Goal: Task Accomplishment & Management: Use online tool/utility

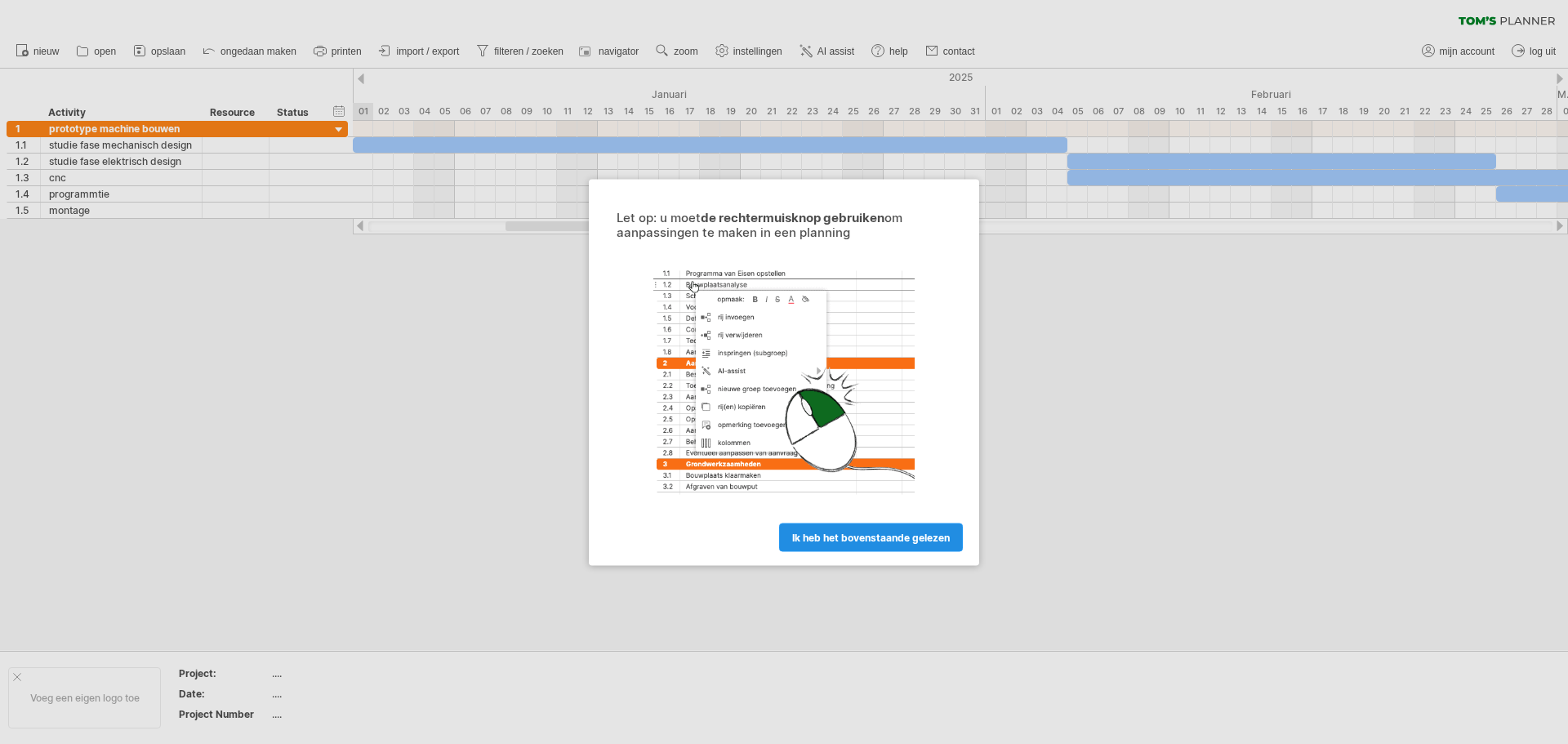
click at [906, 536] on span "ik heb het bovenstaande gelezen" at bounding box center [870, 536] width 157 height 12
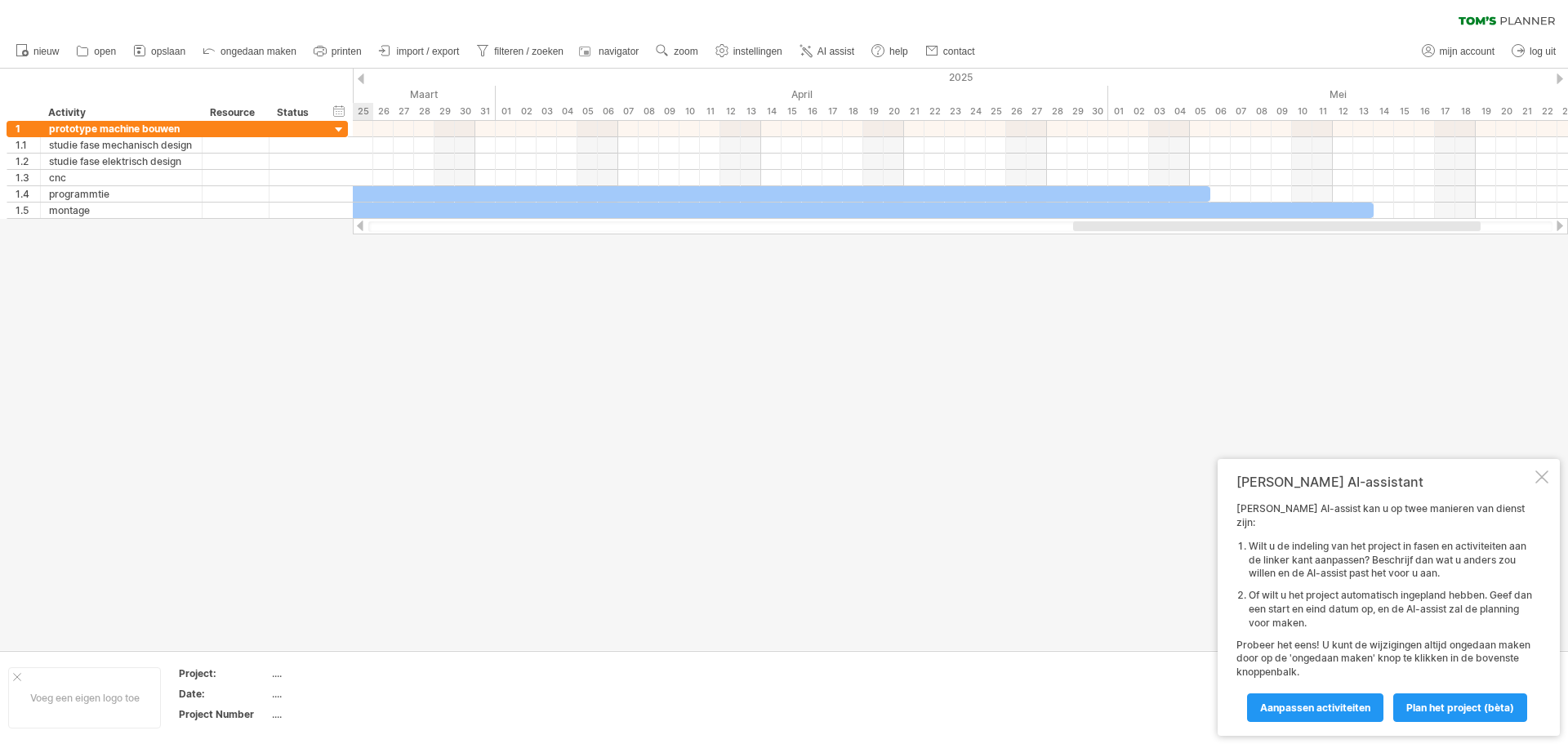
drag, startPoint x: 827, startPoint y: 226, endPoint x: 1394, endPoint y: 222, distance: 567.0
click at [1394, 222] on div at bounding box center [1276, 227] width 408 height 10
click at [1430, 709] on span "Plan het project (bèta)" at bounding box center [1459, 708] width 108 height 12
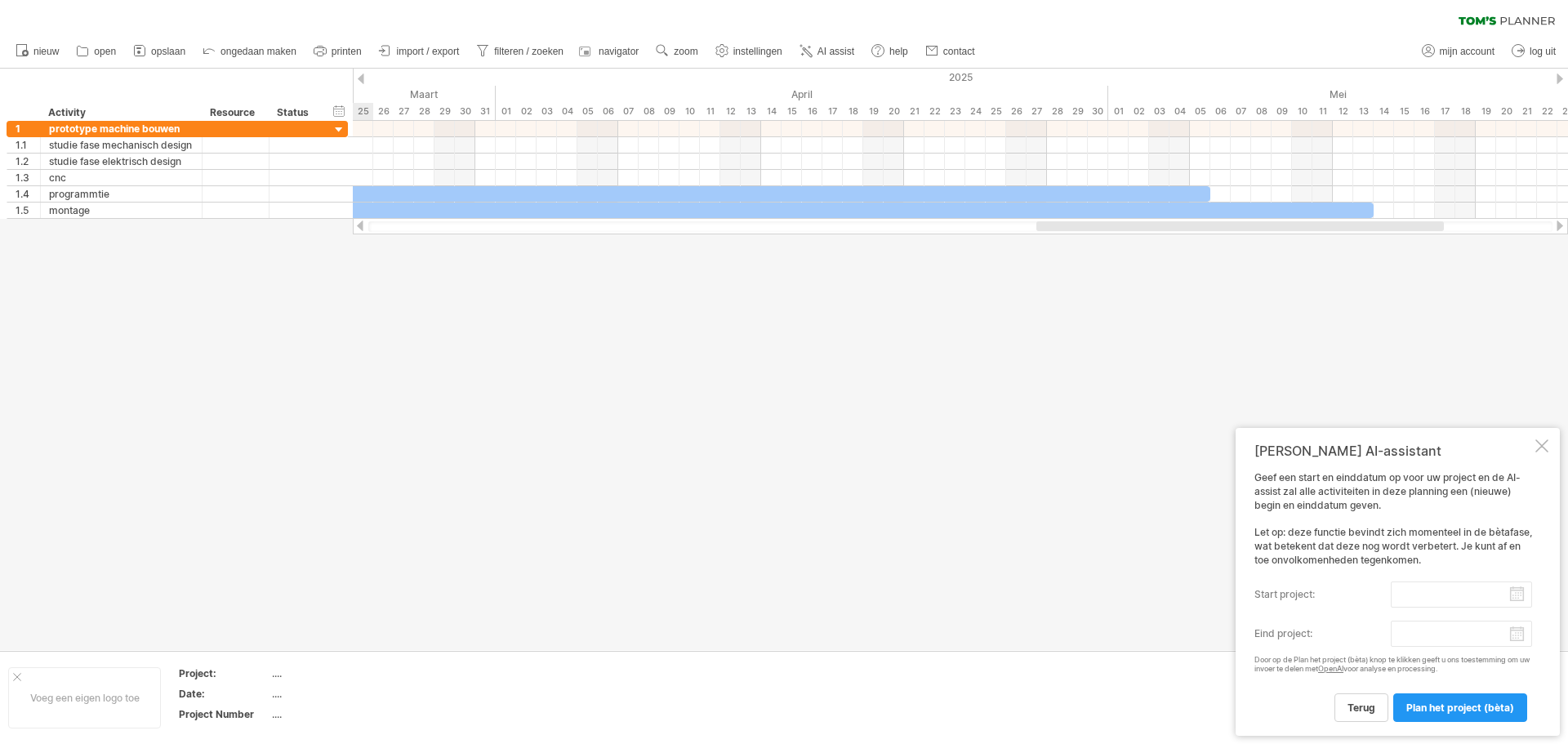
click at [1448, 601] on input "start project:" at bounding box center [1462, 595] width 142 height 26
click at [1309, 685] on link "15" at bounding box center [1306, 688] width 14 height 16
type input "********"
click at [1461, 633] on body "vooruitgang(100%) Probeert verbinding te maken met [DOMAIN_NAME] Opnieuw verbon…" at bounding box center [784, 373] width 1568 height 747
click at [1560, 615] on link "volgende" at bounding box center [1560, 613] width 12 height 12
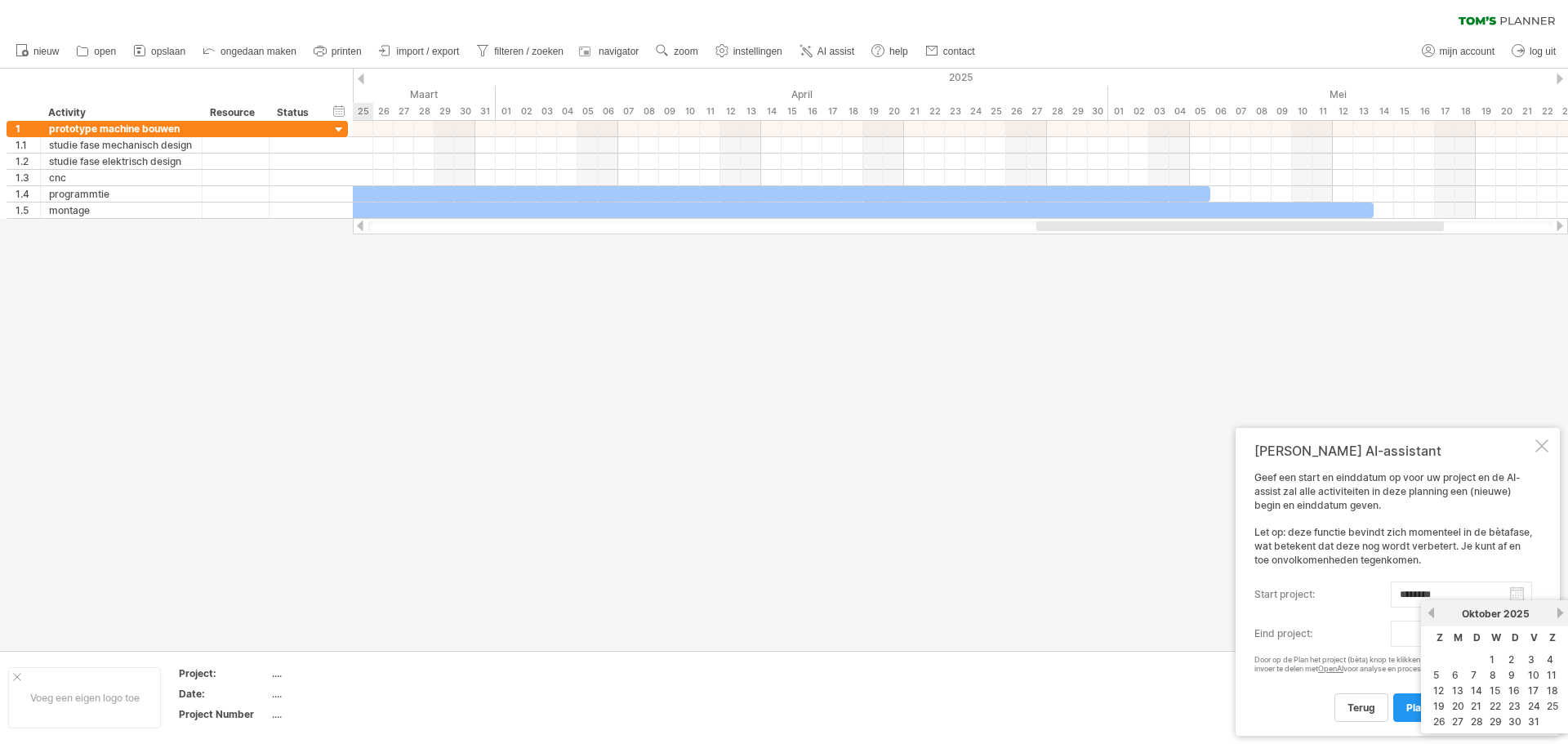
click at [1560, 615] on link "volgende" at bounding box center [1560, 613] width 12 height 12
click at [1500, 695] on link "14" at bounding box center [1495, 690] width 15 height 16
type input "********"
click at [1482, 712] on span "Plan het project (bèta)" at bounding box center [1459, 708] width 108 height 12
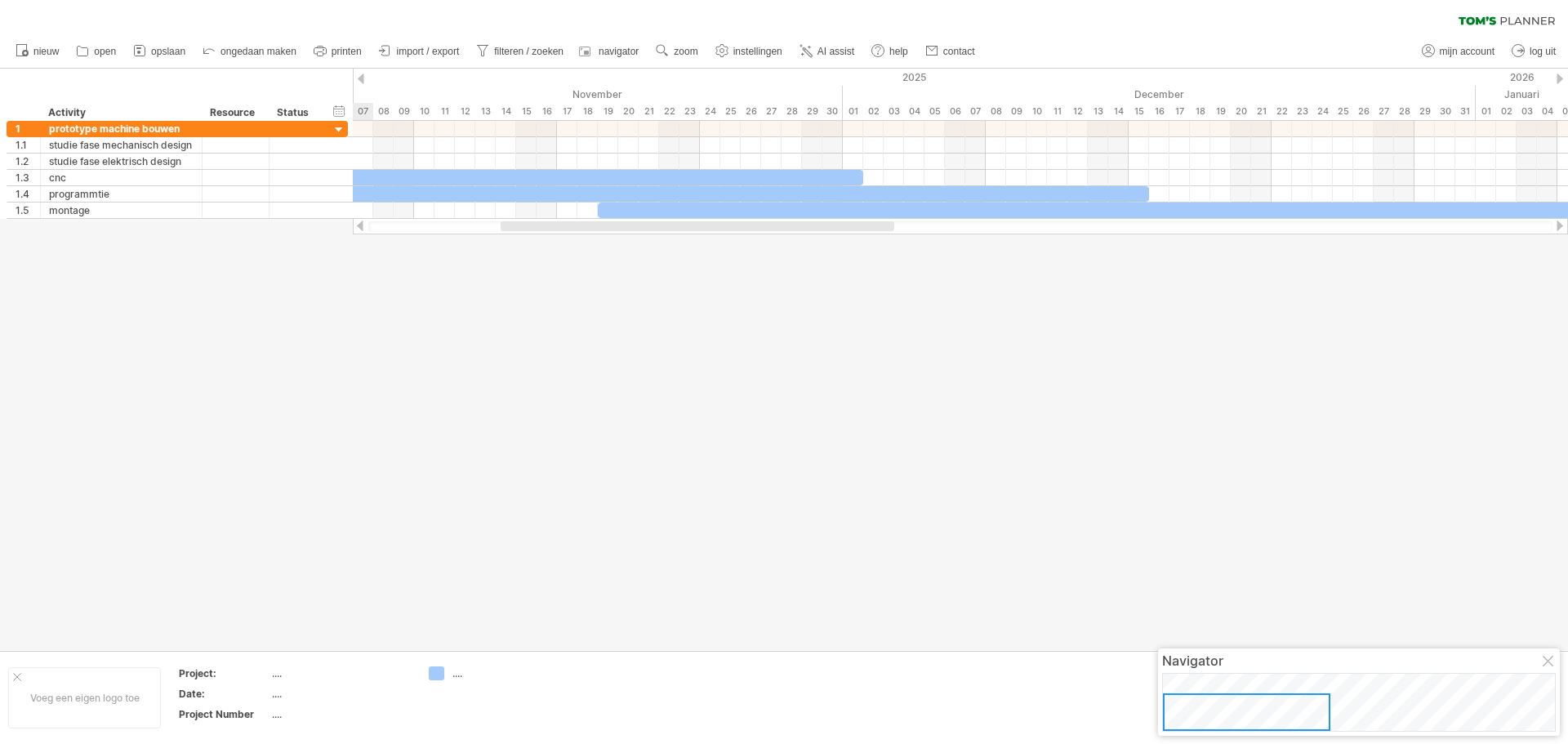
drag, startPoint x: 1272, startPoint y: 719, endPoint x: 1261, endPoint y: 722, distance: 11.4
click at [1261, 722] on div at bounding box center [1246, 713] width 167 height 38
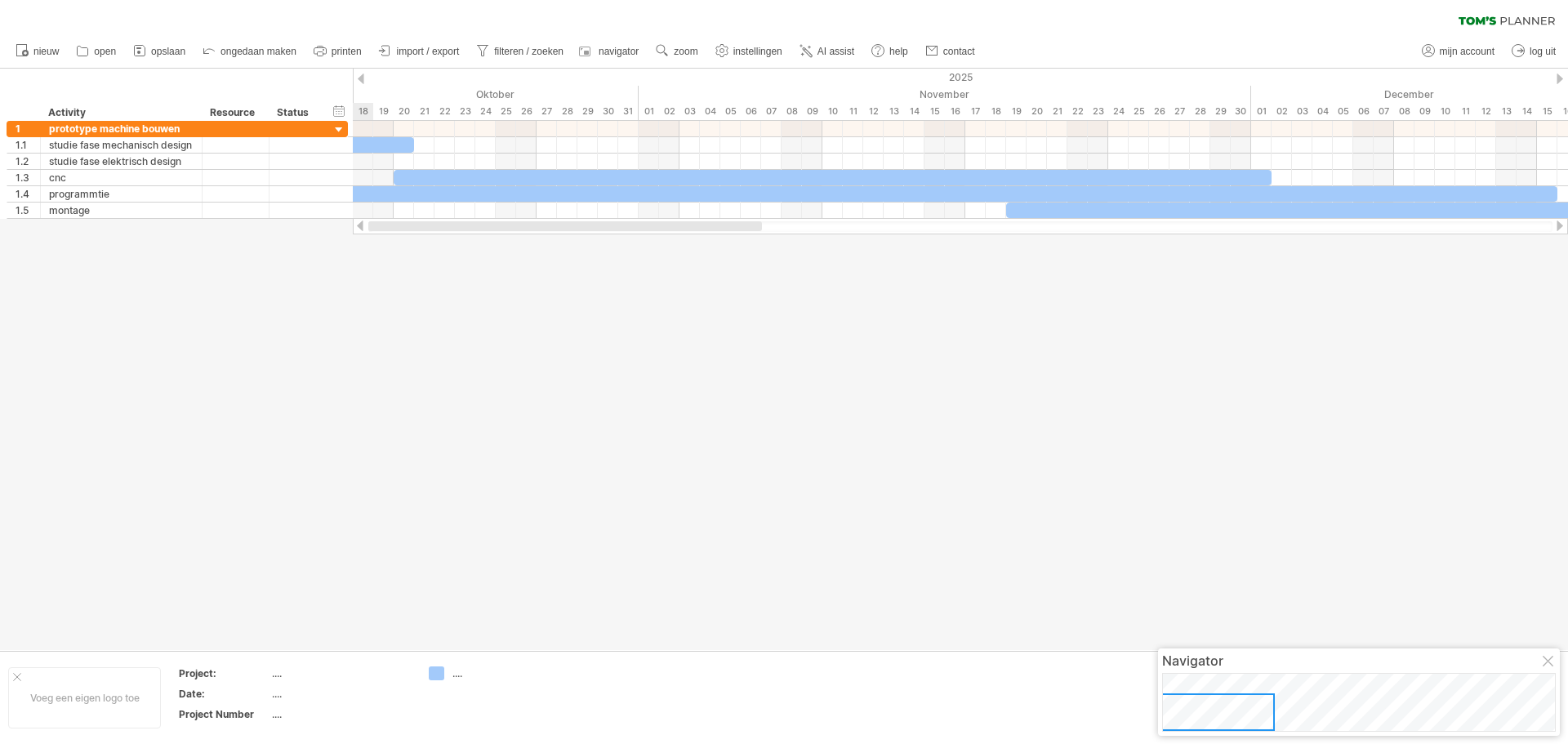
drag, startPoint x: 742, startPoint y: 224, endPoint x: 535, endPoint y: 225, distance: 207.0
click at [535, 225] on div at bounding box center [565, 227] width 394 height 10
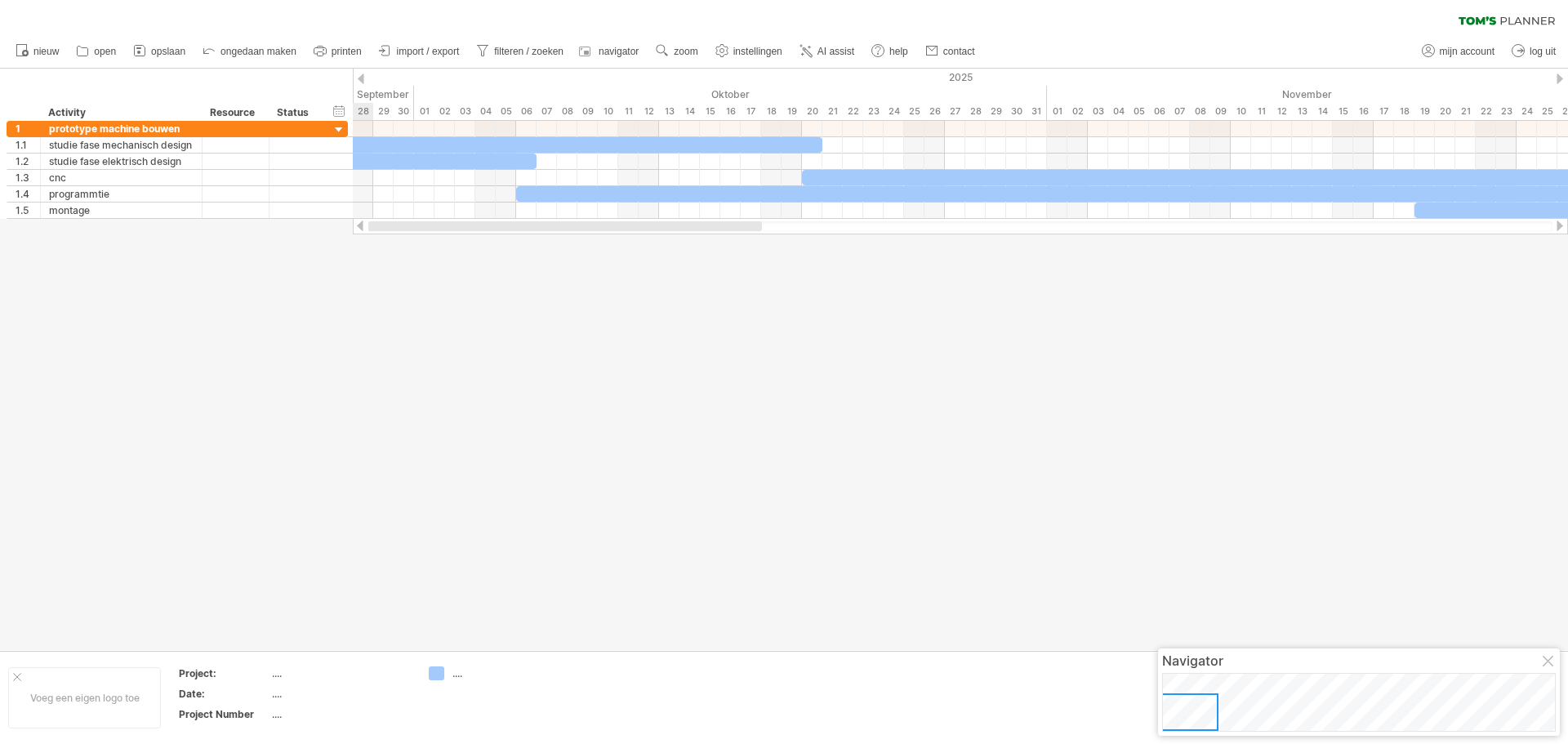
drag, startPoint x: 551, startPoint y: 222, endPoint x: 404, endPoint y: 227, distance: 147.1
click at [404, 227] on div at bounding box center [565, 227] width 394 height 10
click at [418, 227] on div at bounding box center [960, 227] width 1184 height 11
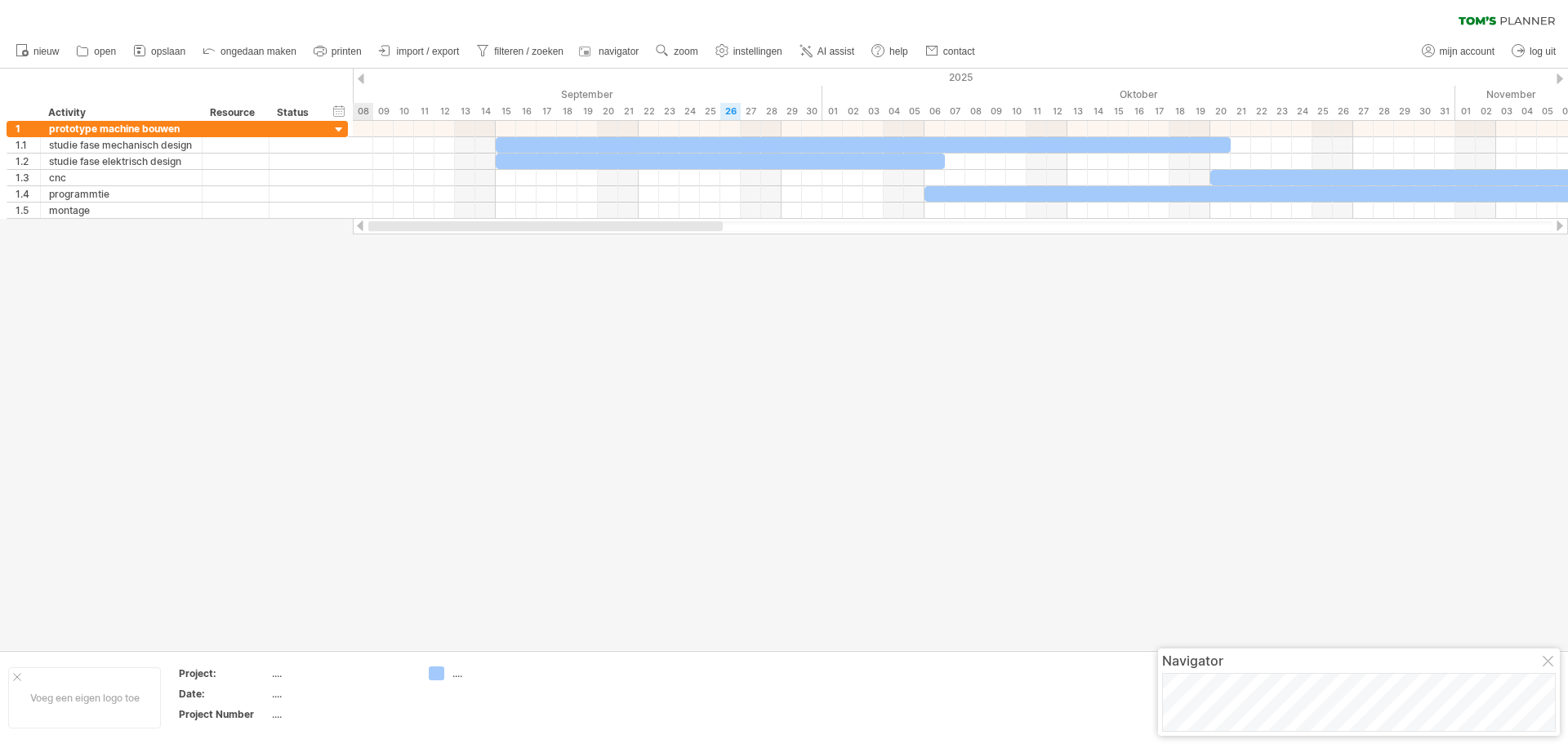
drag, startPoint x: 503, startPoint y: 223, endPoint x: 380, endPoint y: 227, distance: 123.1
click at [380, 227] on div at bounding box center [545, 227] width 354 height 10
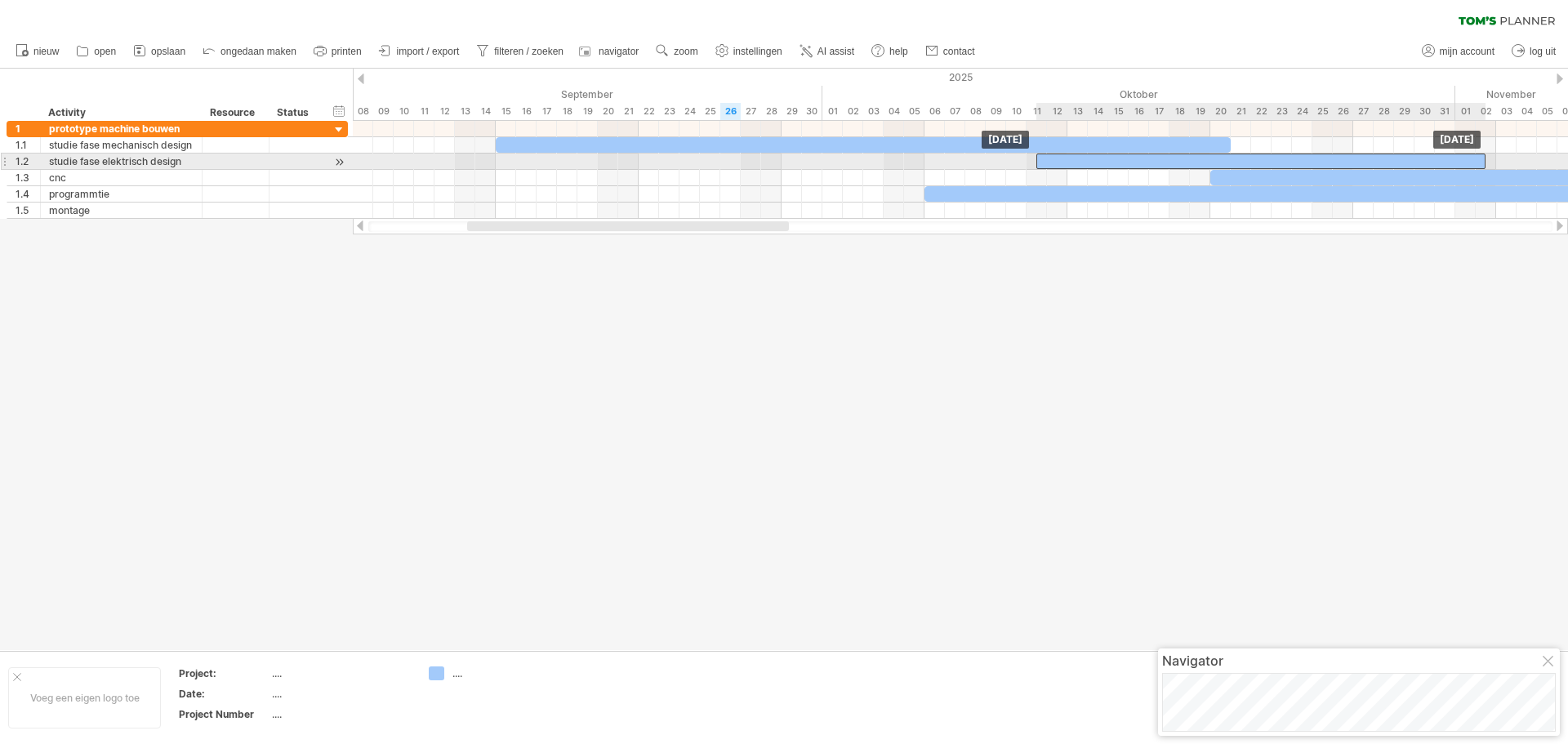
drag, startPoint x: 543, startPoint y: 163, endPoint x: 1086, endPoint y: 159, distance: 543.0
click at [1086, 159] on div at bounding box center [1260, 161] width 449 height 16
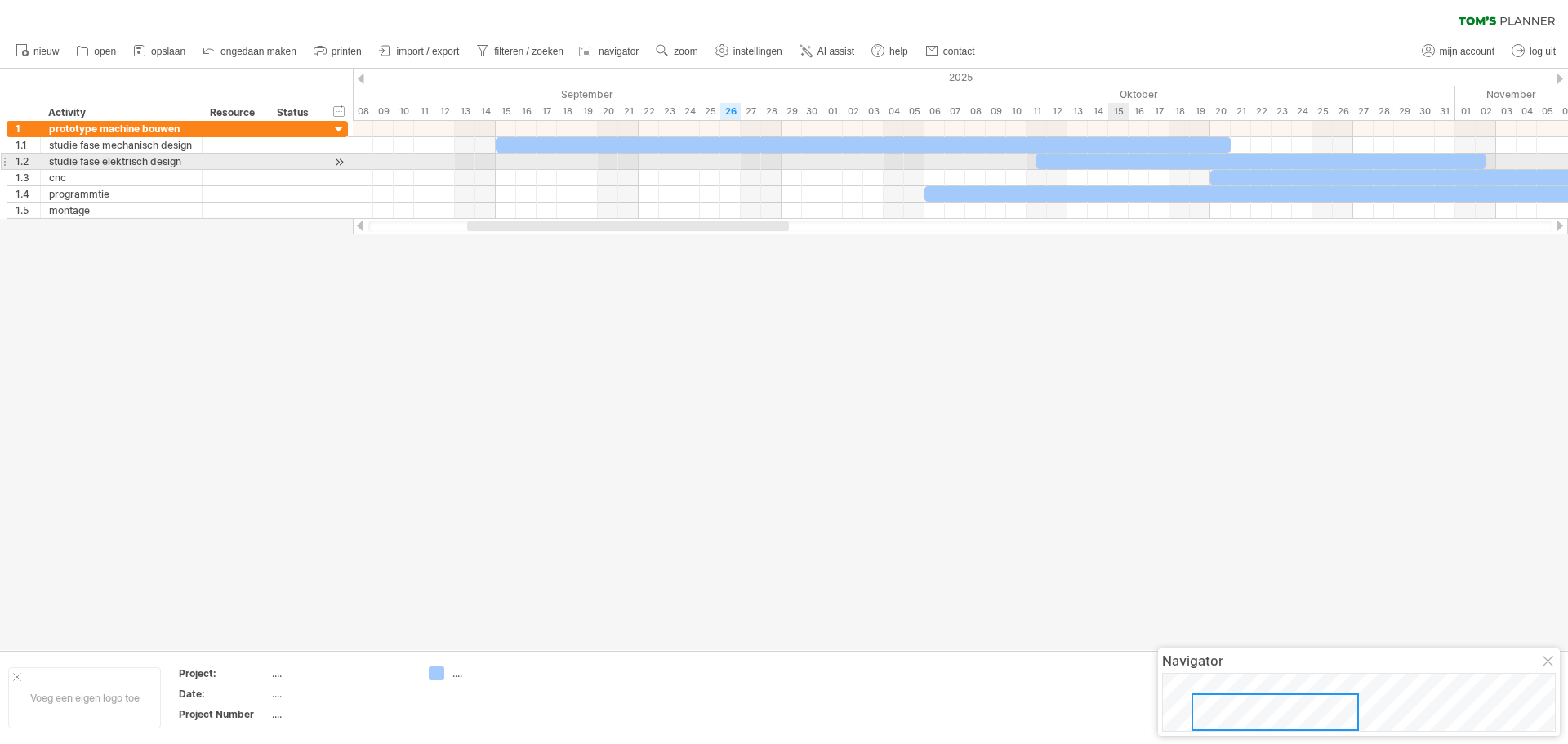
click at [1113, 165] on div at bounding box center [1260, 161] width 449 height 16
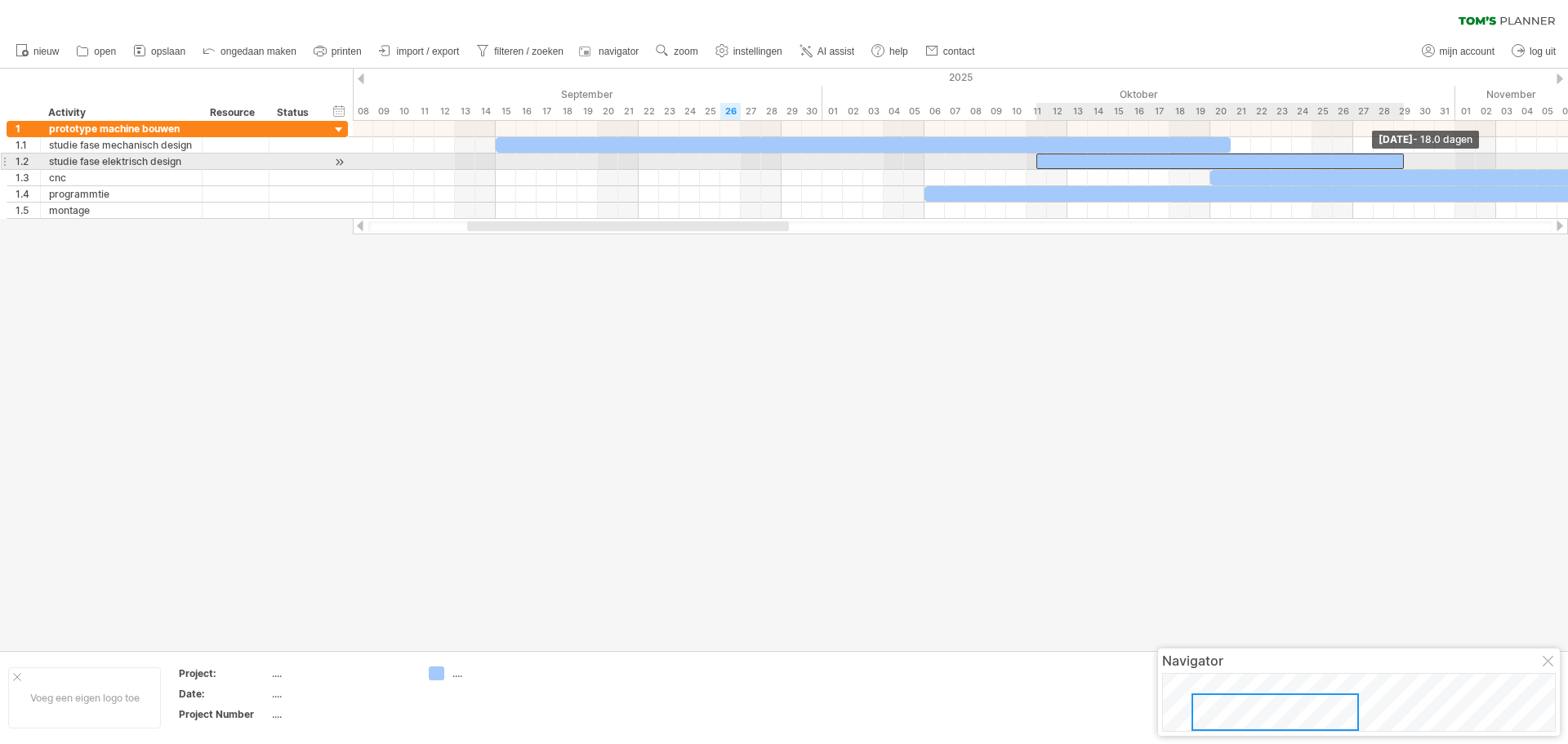
drag, startPoint x: 1486, startPoint y: 159, endPoint x: 1405, endPoint y: 159, distance: 81.0
click at [1405, 159] on span at bounding box center [1403, 161] width 7 height 16
click at [1452, 160] on div at bounding box center [959, 161] width 1215 height 16
click at [1418, 161] on div at bounding box center [959, 161] width 1215 height 16
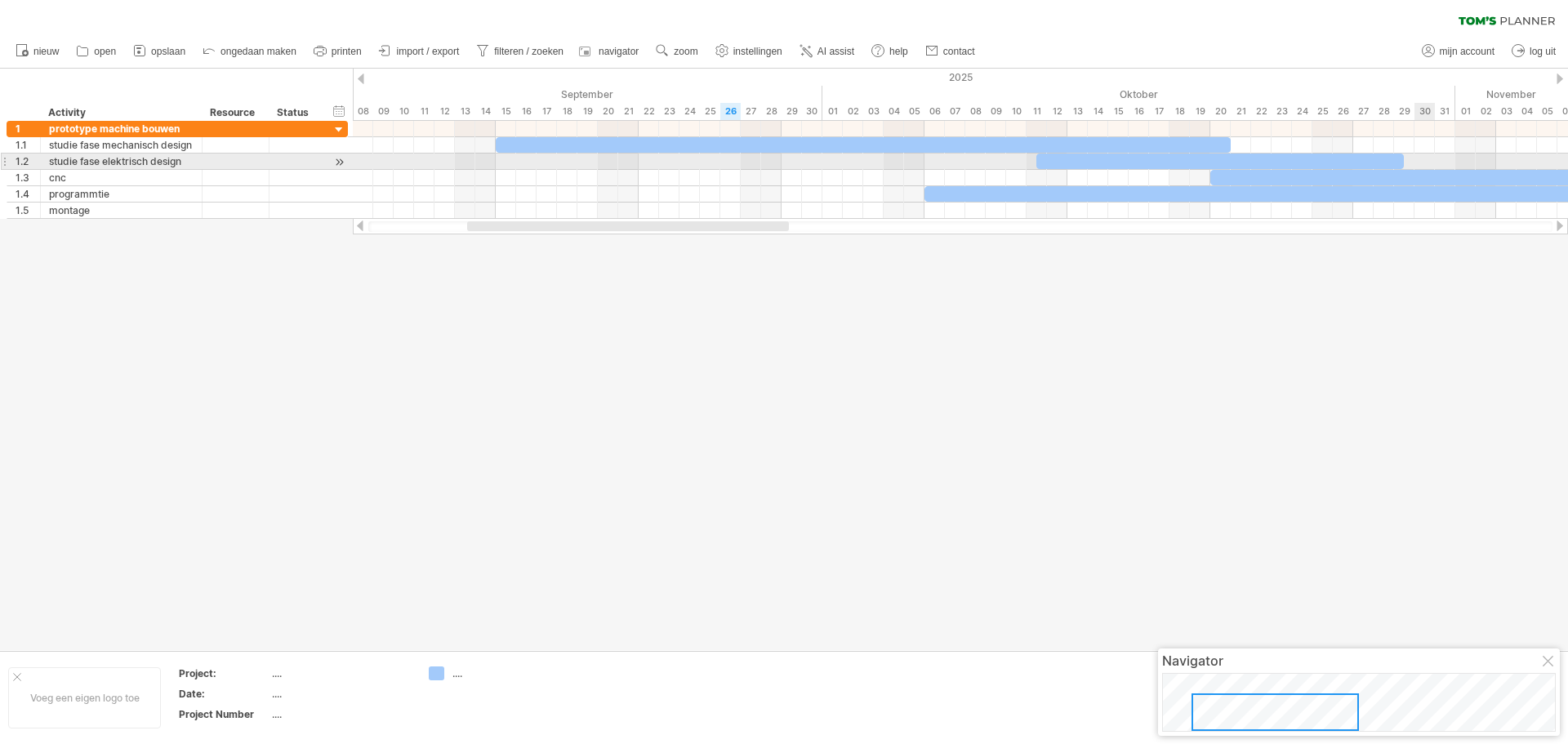
click at [1418, 161] on div at bounding box center [959, 161] width 1215 height 16
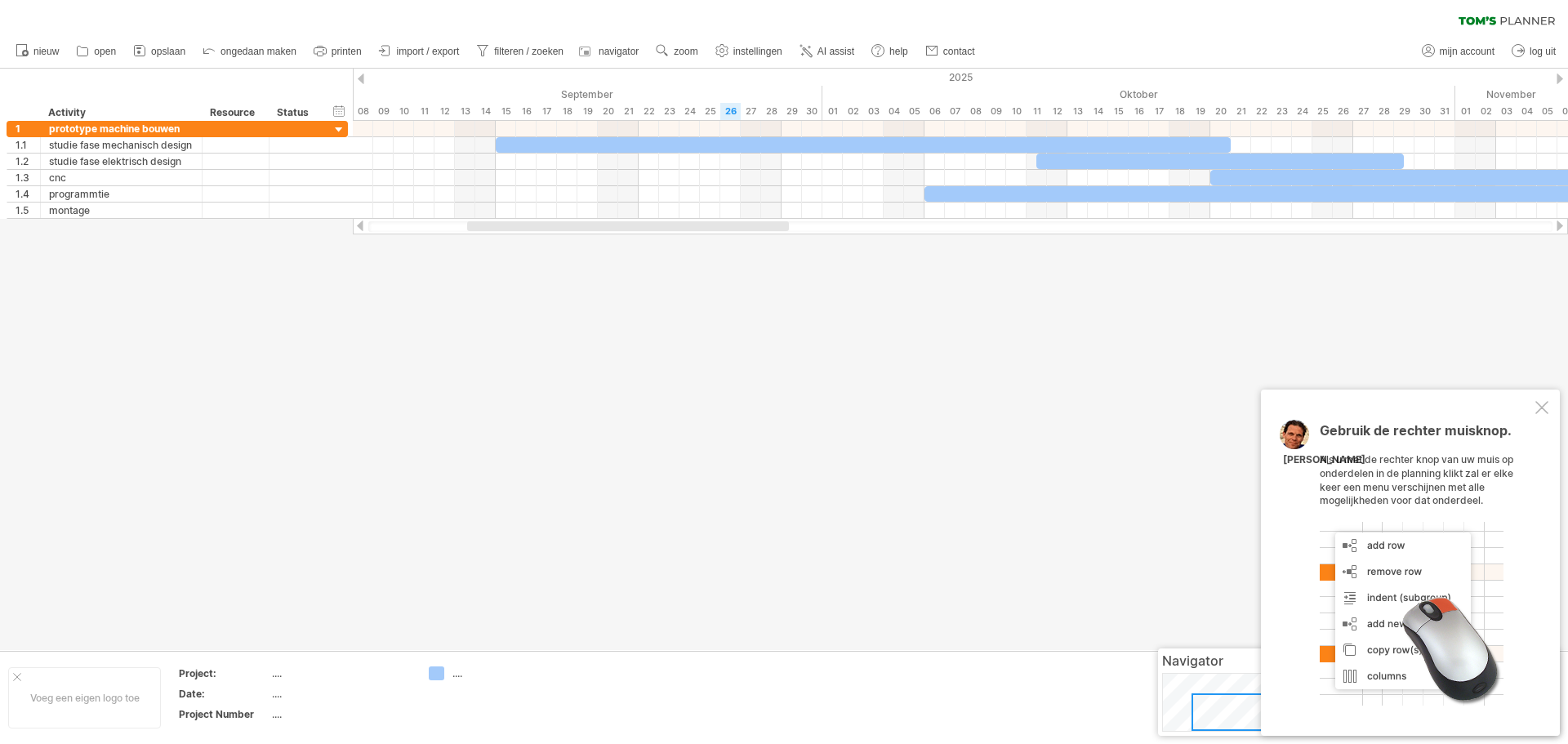
click at [1541, 413] on div at bounding box center [1542, 408] width 13 height 13
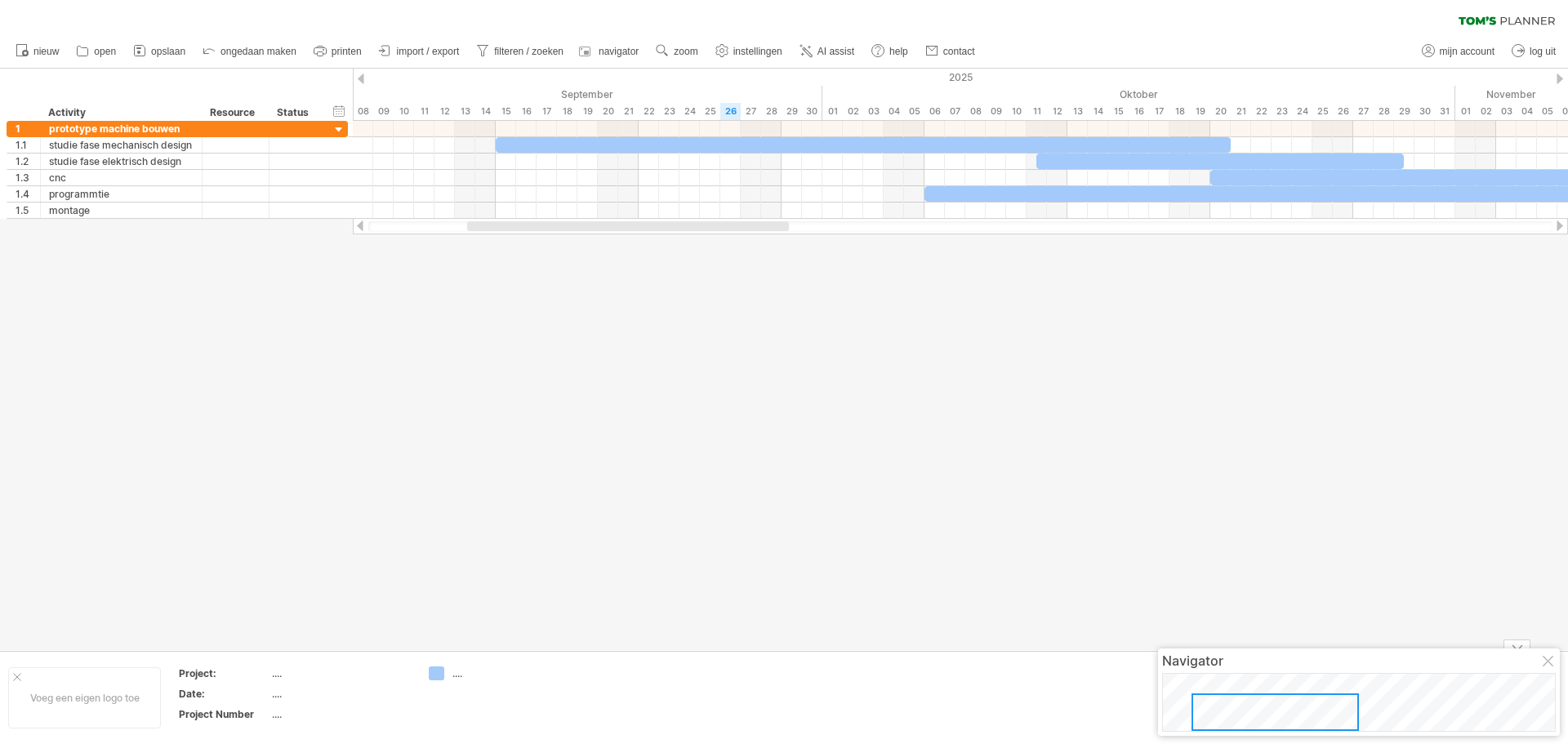
click at [1545, 671] on div "Navigator" at bounding box center [1359, 692] width 402 height 87
click at [1545, 663] on div at bounding box center [1549, 662] width 13 height 13
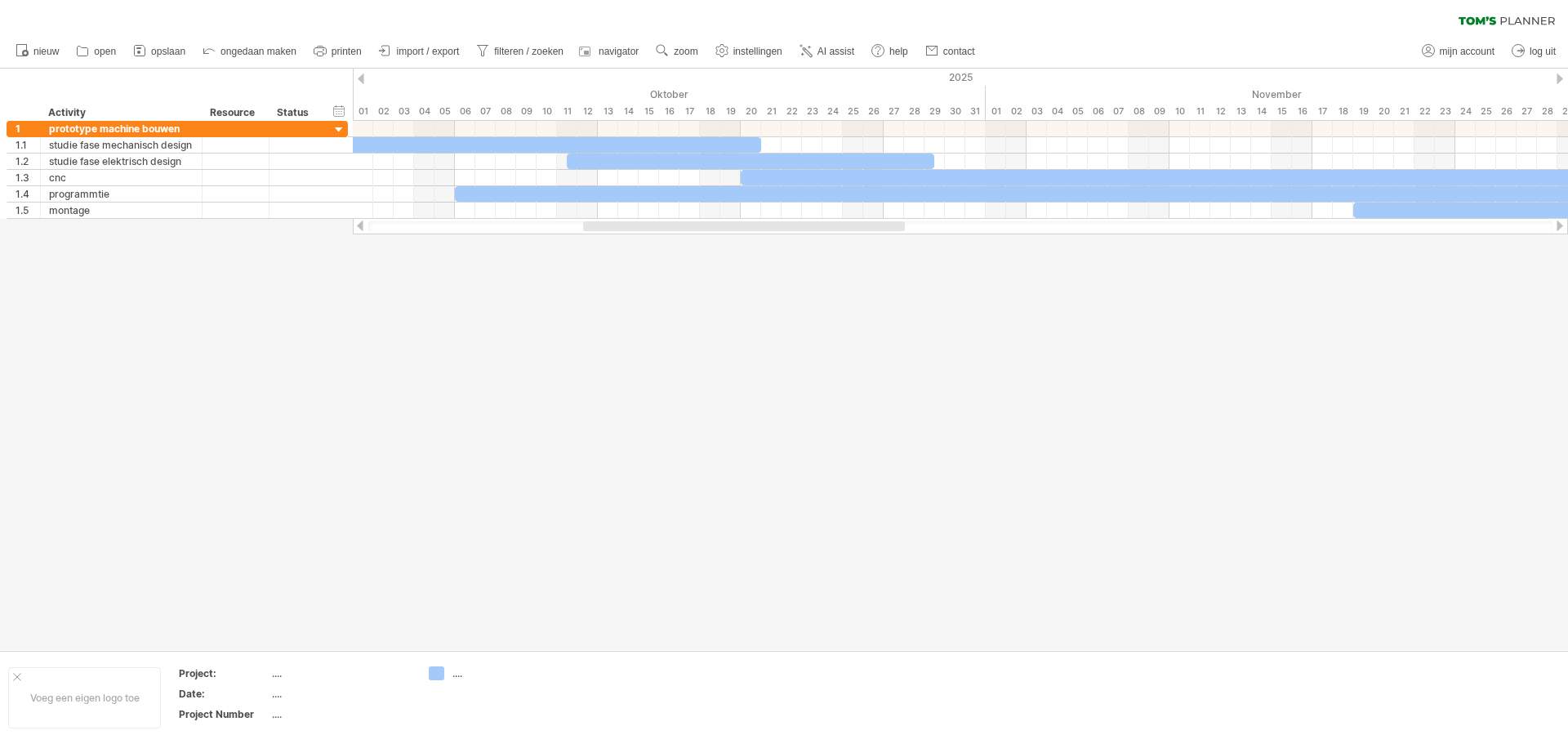
drag, startPoint x: 735, startPoint y: 224, endPoint x: 862, endPoint y: 225, distance: 127.0
click at [862, 225] on div at bounding box center [744, 227] width 322 height 10
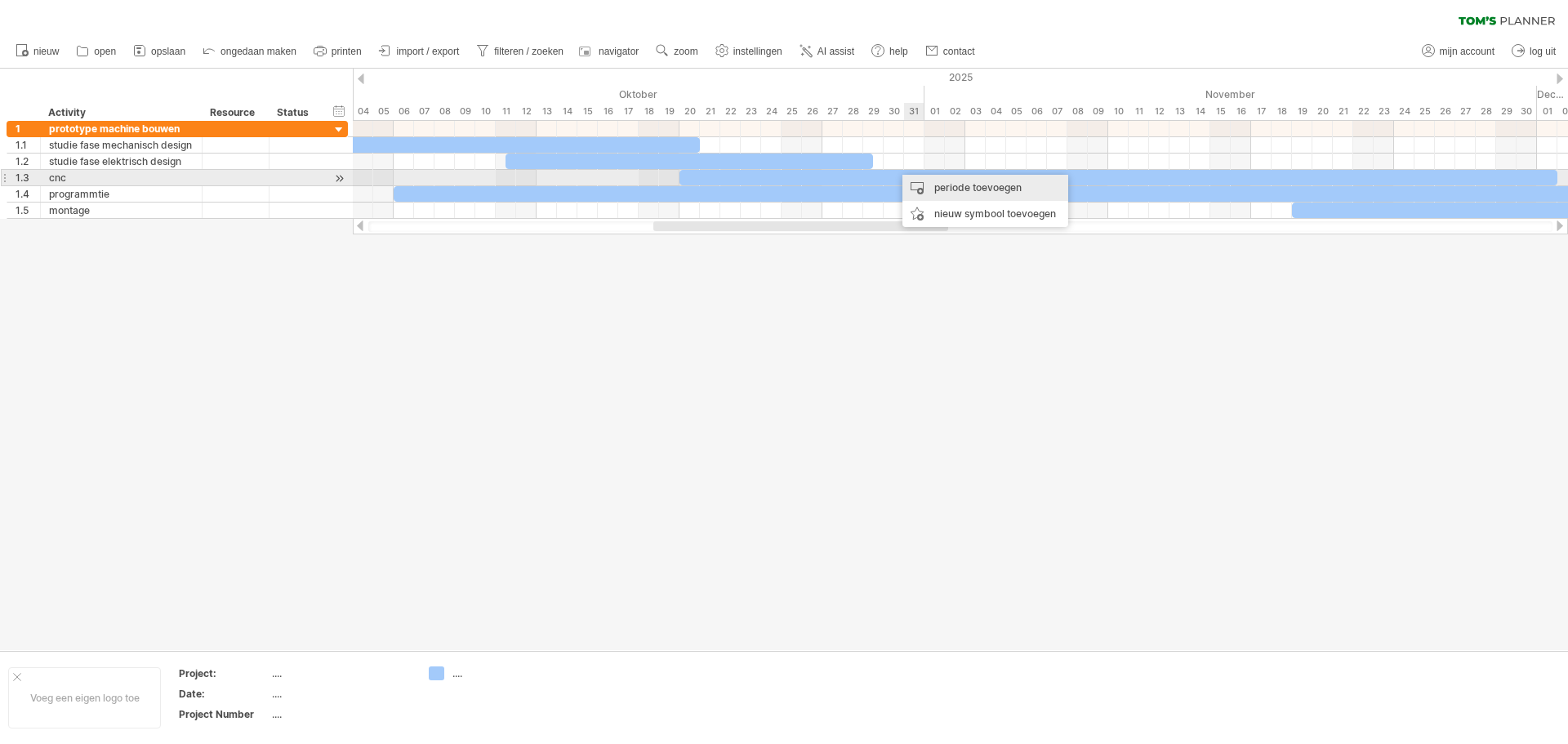
click at [944, 184] on div "periode toevoegen" at bounding box center [985, 188] width 166 height 26
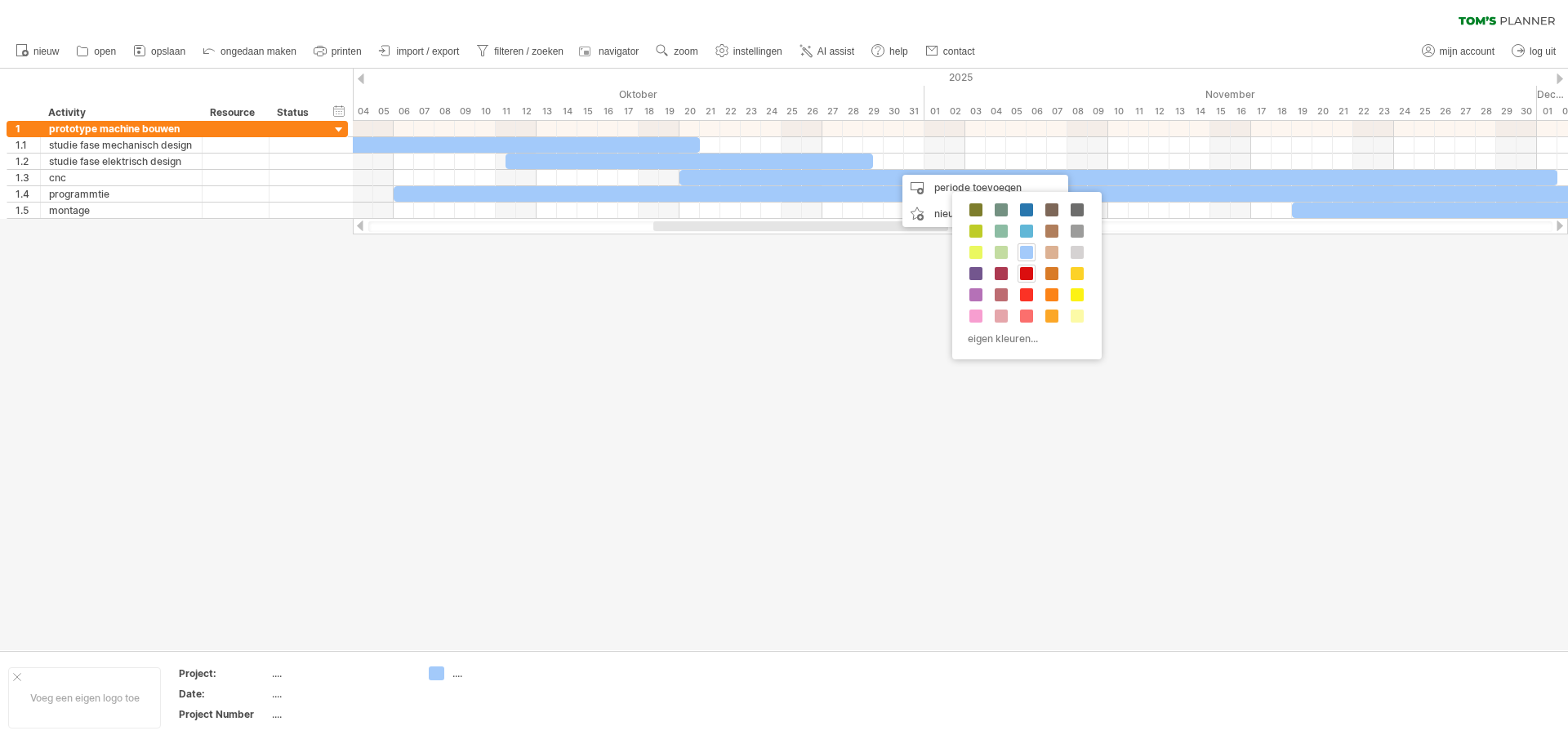
click at [1026, 273] on span at bounding box center [1026, 274] width 13 height 13
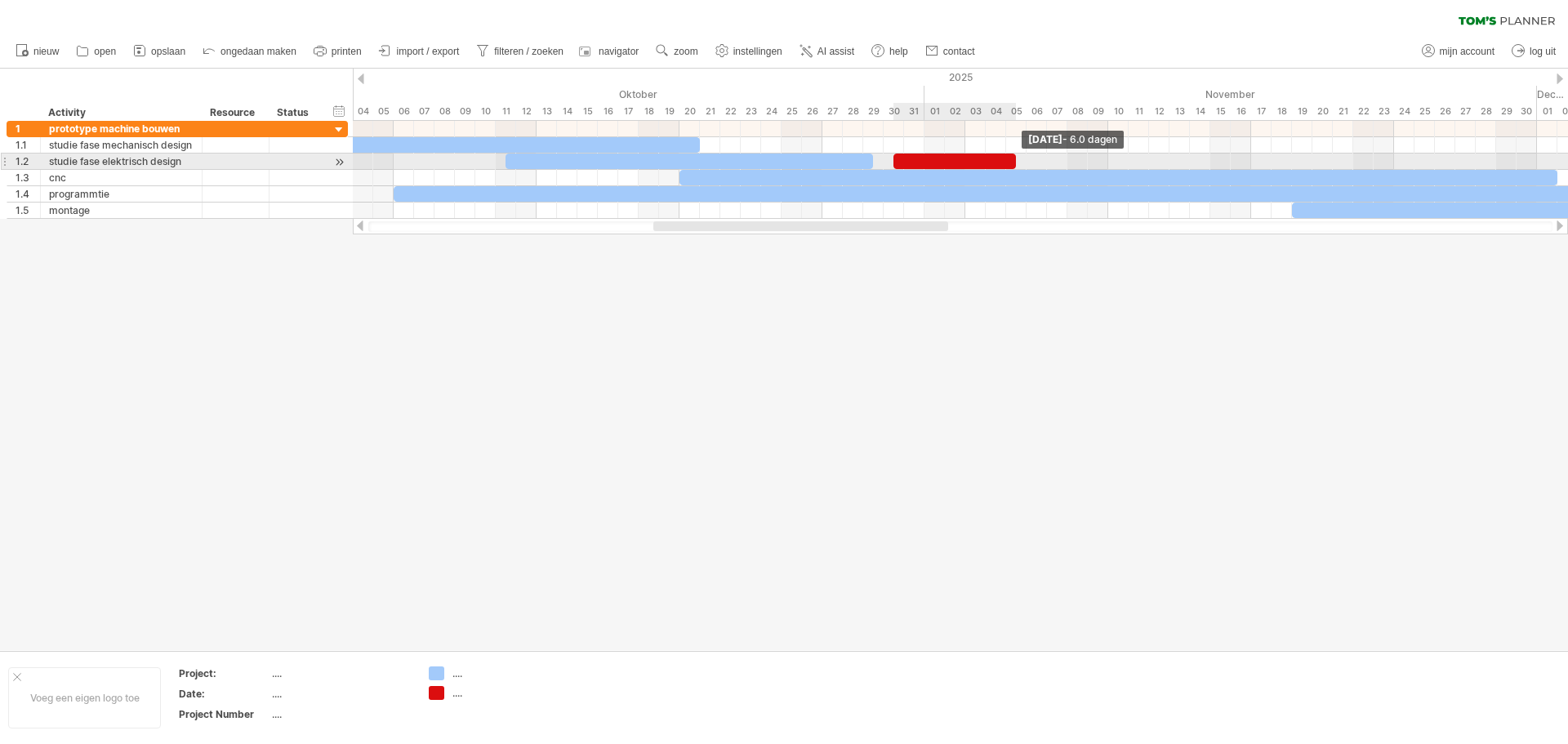
drag, startPoint x: 913, startPoint y: 159, endPoint x: 1034, endPoint y: 157, distance: 121.0
click at [1019, 157] on span at bounding box center [1015, 161] width 7 height 16
click at [1025, 161] on div at bounding box center [965, 161] width 143 height 16
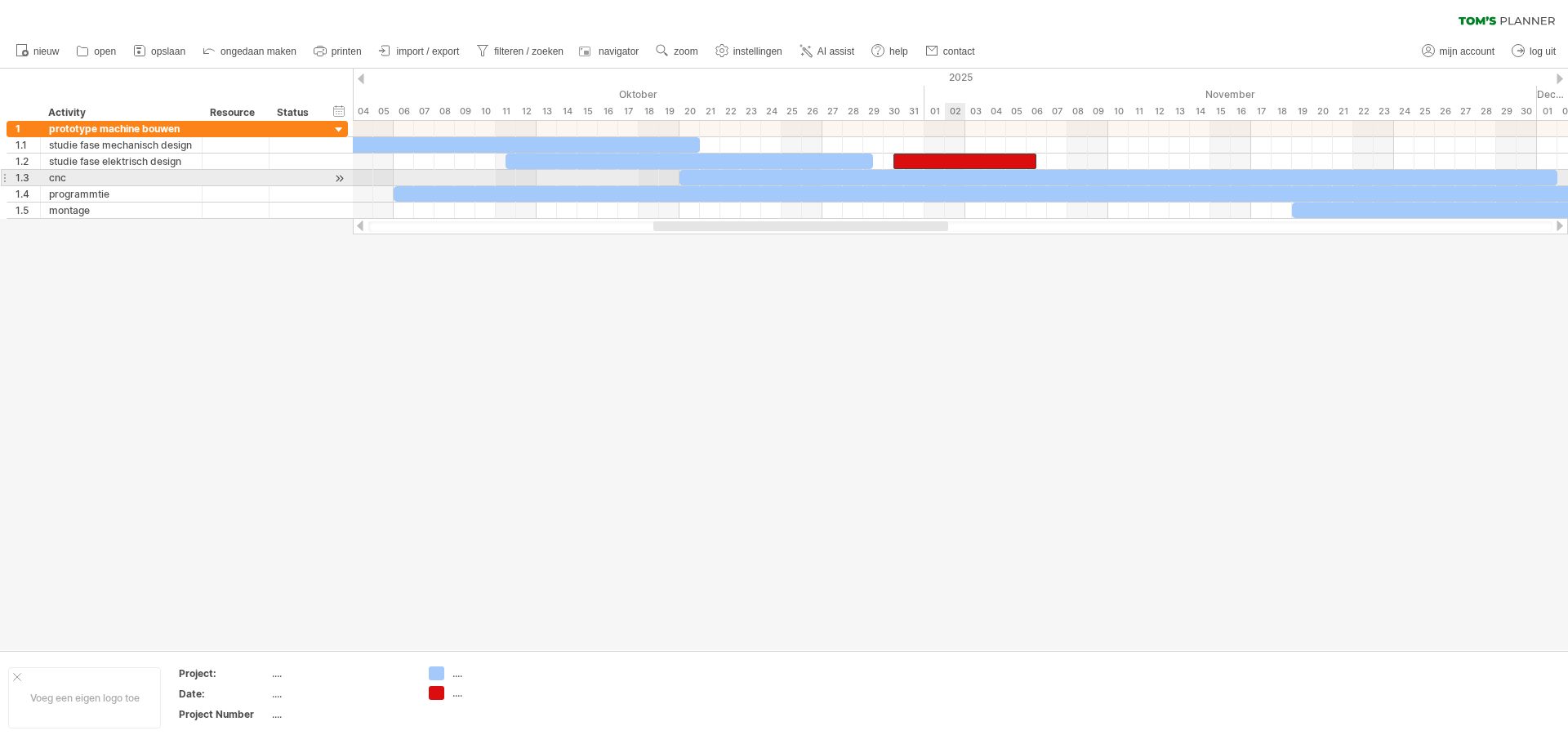
click at [956, 177] on div at bounding box center [1118, 177] width 878 height 16
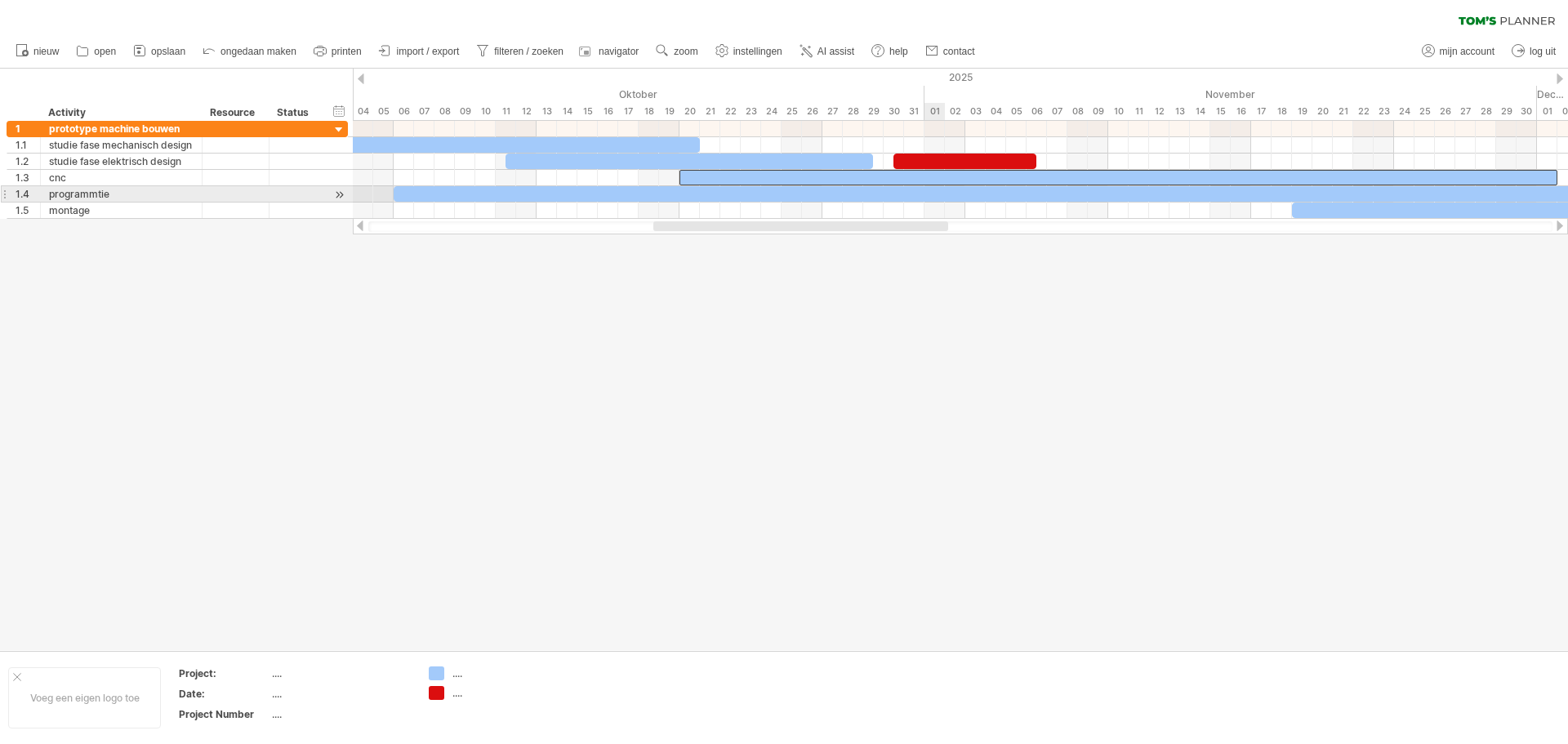
click at [936, 197] on div at bounding box center [1118, 194] width 1449 height 16
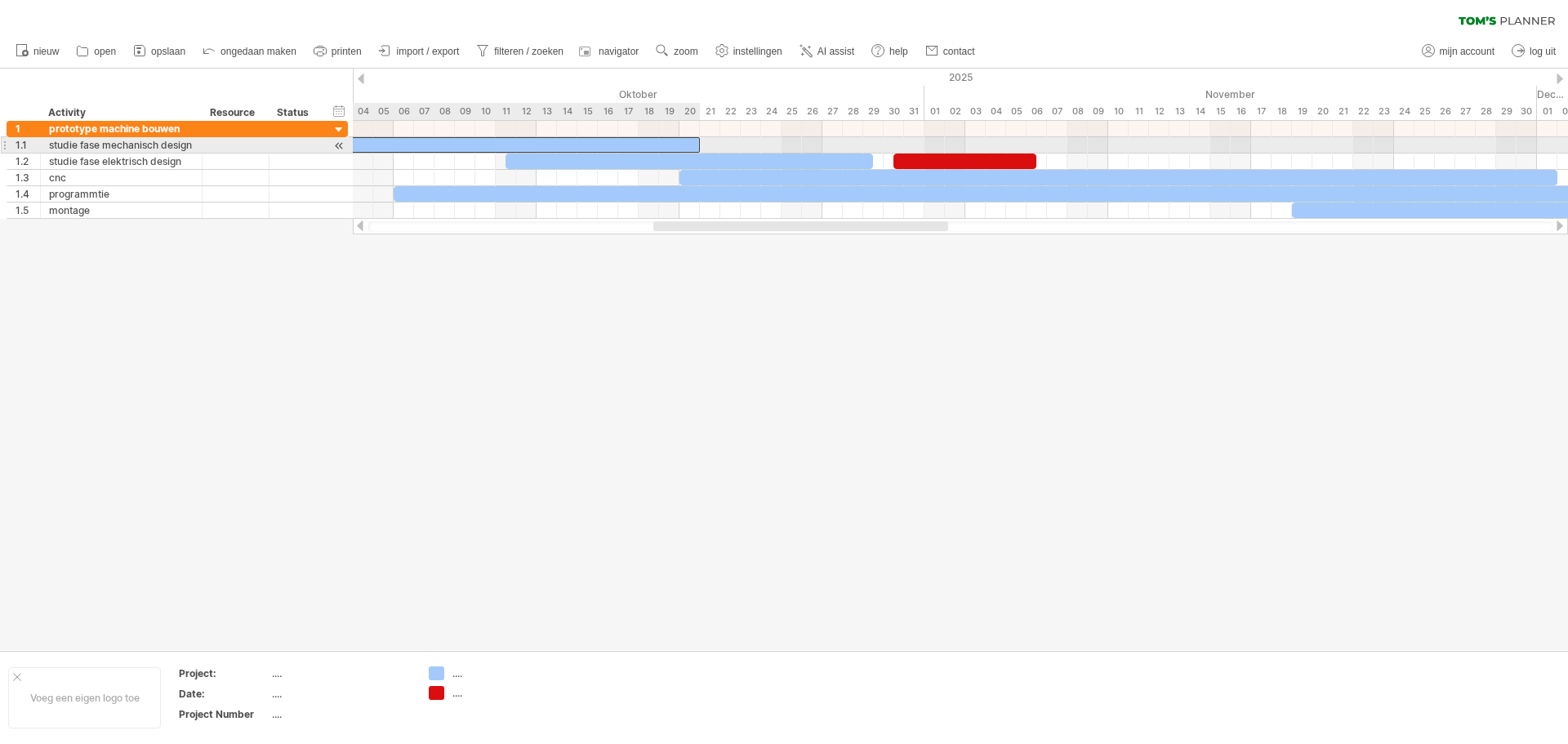
click at [617, 152] on div at bounding box center [332, 145] width 735 height 16
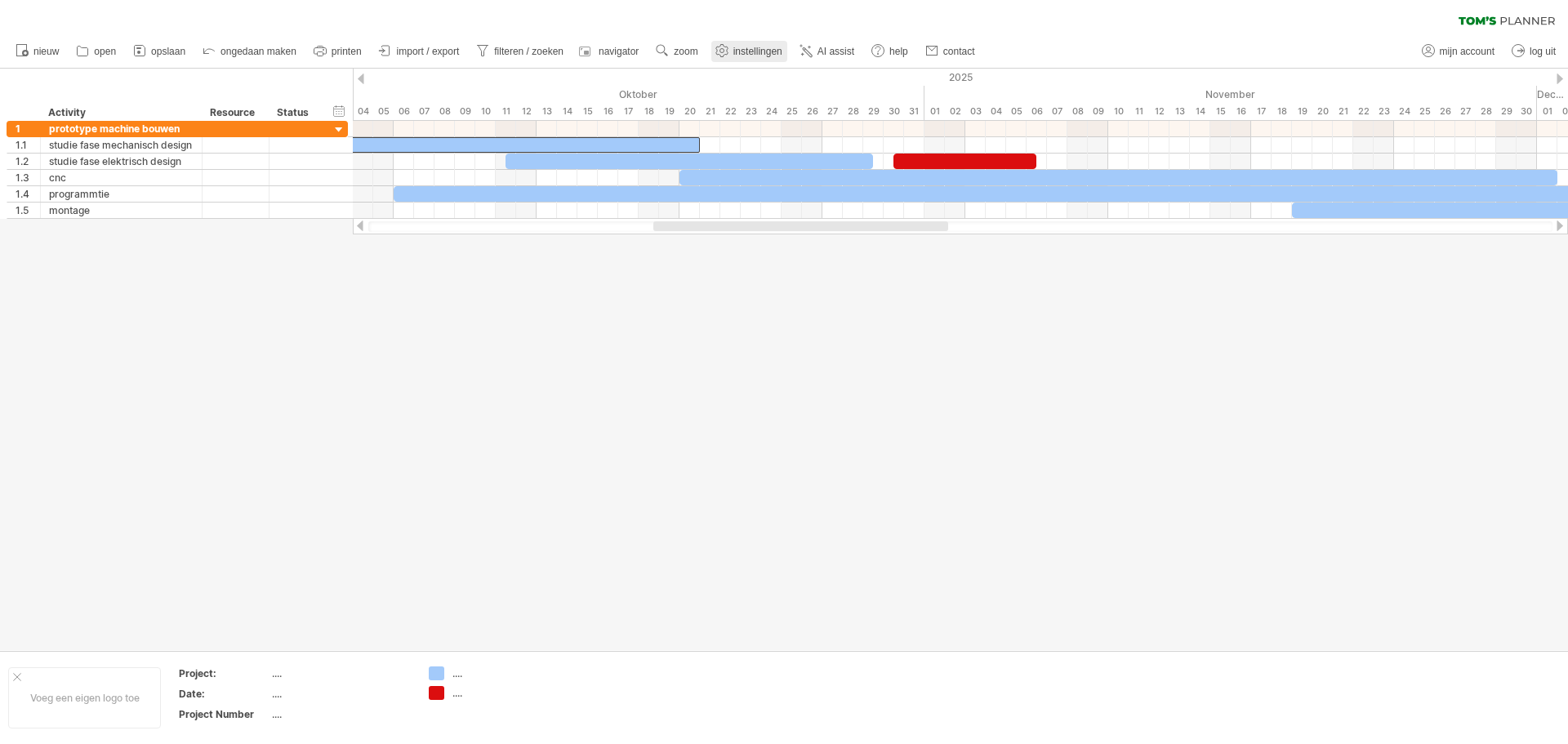
click at [757, 51] on span "instellingen" at bounding box center [757, 52] width 49 height 12
select select "*"
select select "**"
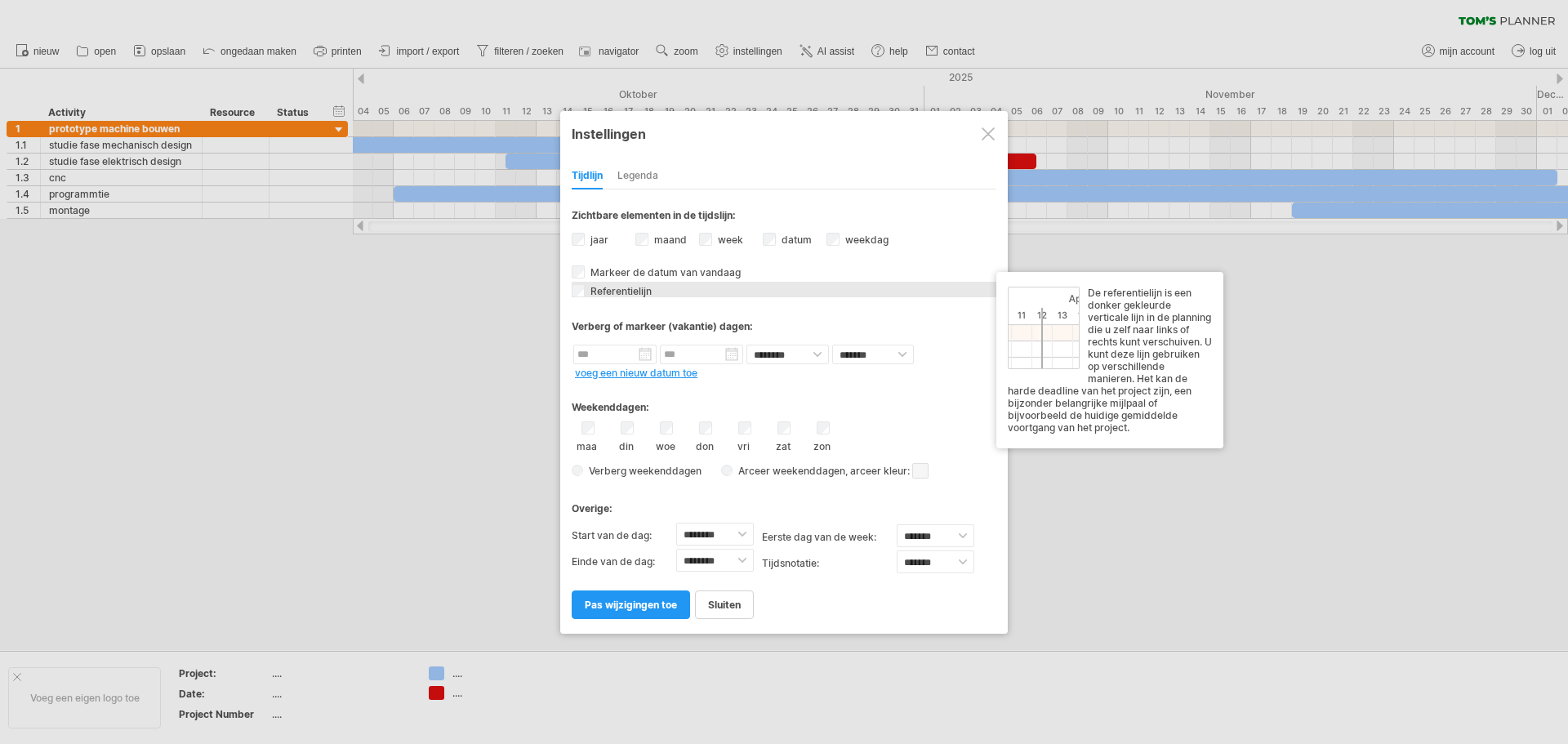
click at [634, 295] on span "Referentielijn" at bounding box center [619, 291] width 64 height 12
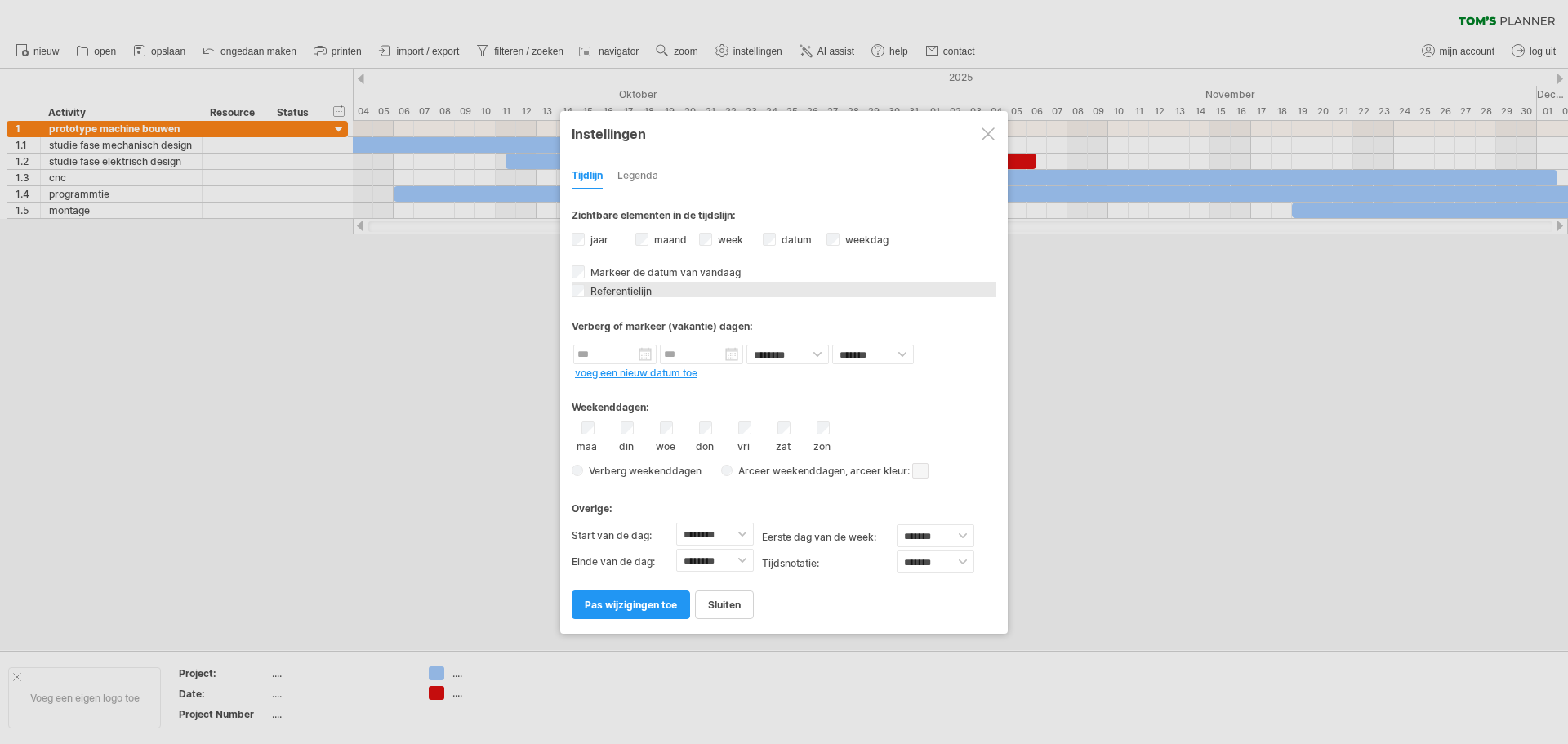
click at [634, 295] on span "Referentielijn" at bounding box center [619, 291] width 64 height 12
click at [643, 170] on div "Legenda" at bounding box center [638, 176] width 41 height 26
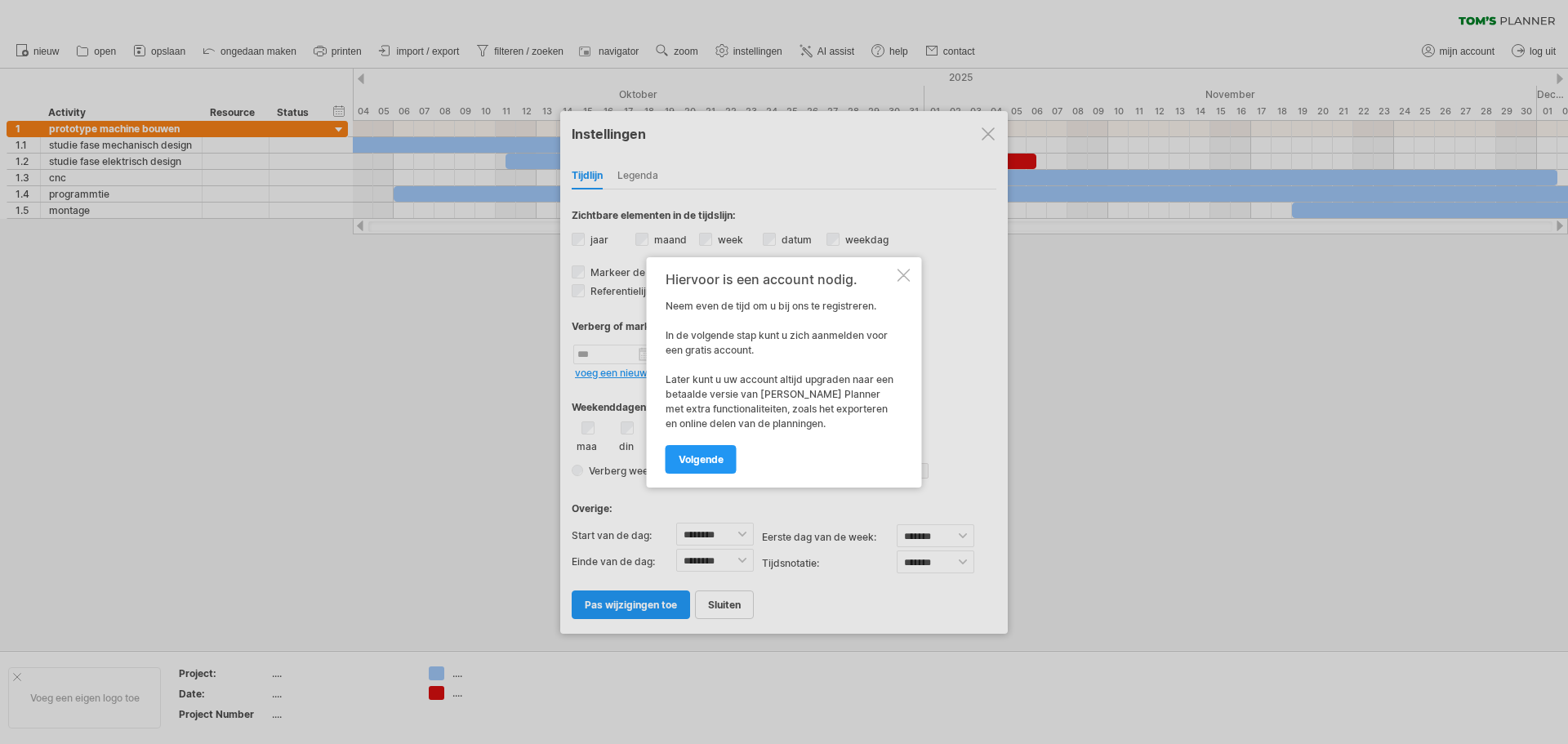
click at [899, 274] on div at bounding box center [904, 275] width 13 height 13
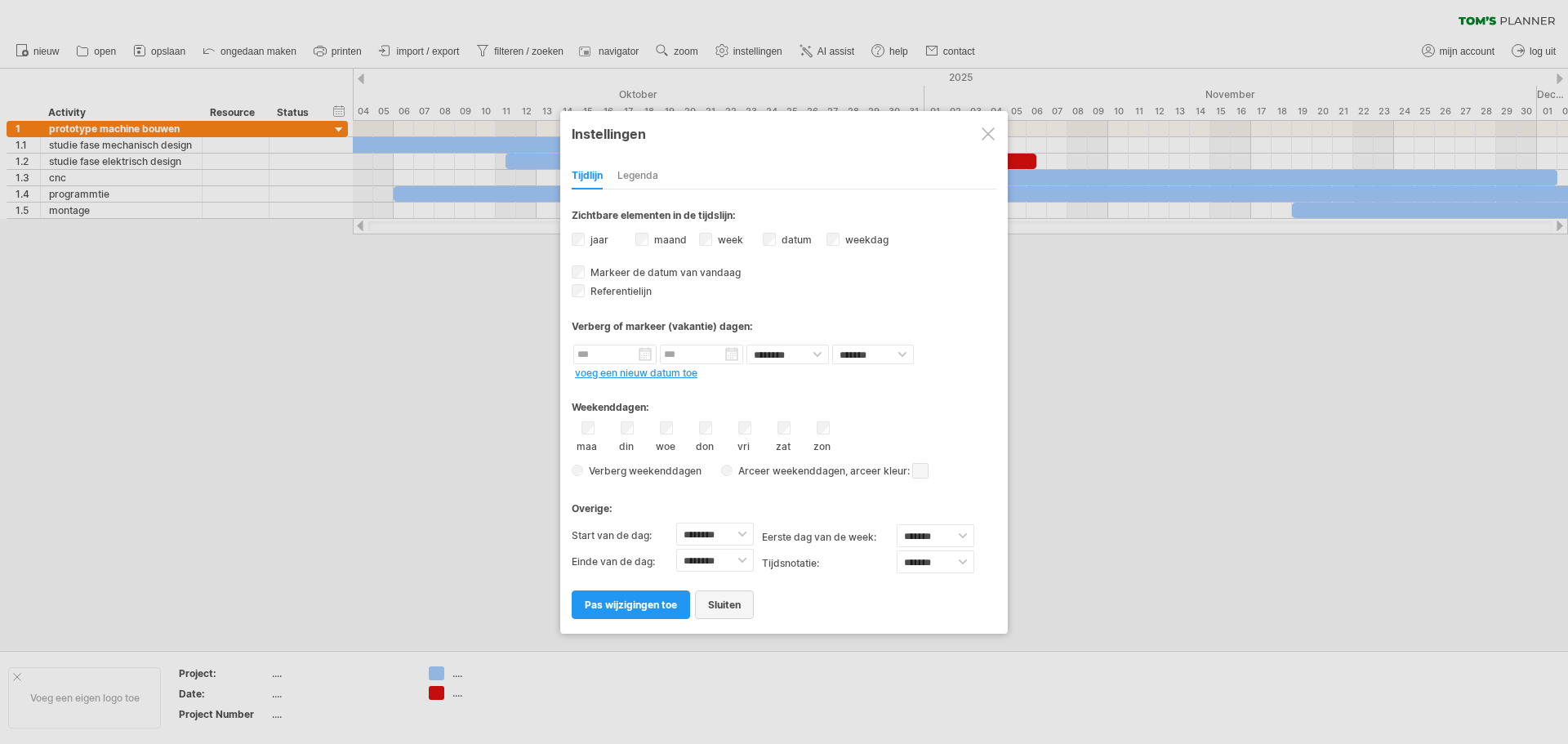
click at [725, 611] on span "sluiten" at bounding box center [725, 605] width 33 height 12
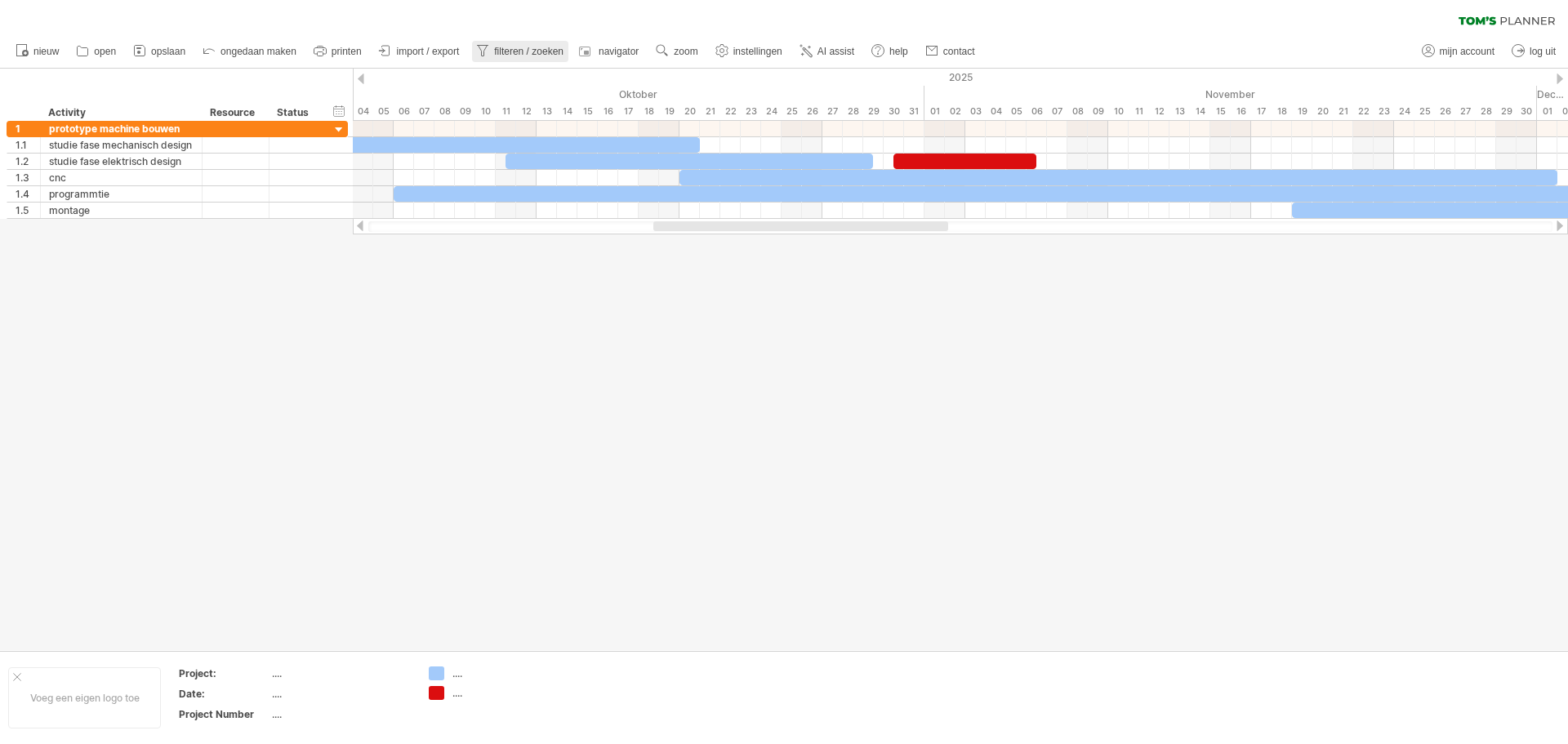
click at [547, 50] on span "filteren / zoeken" at bounding box center [529, 52] width 69 height 12
type input "**********"
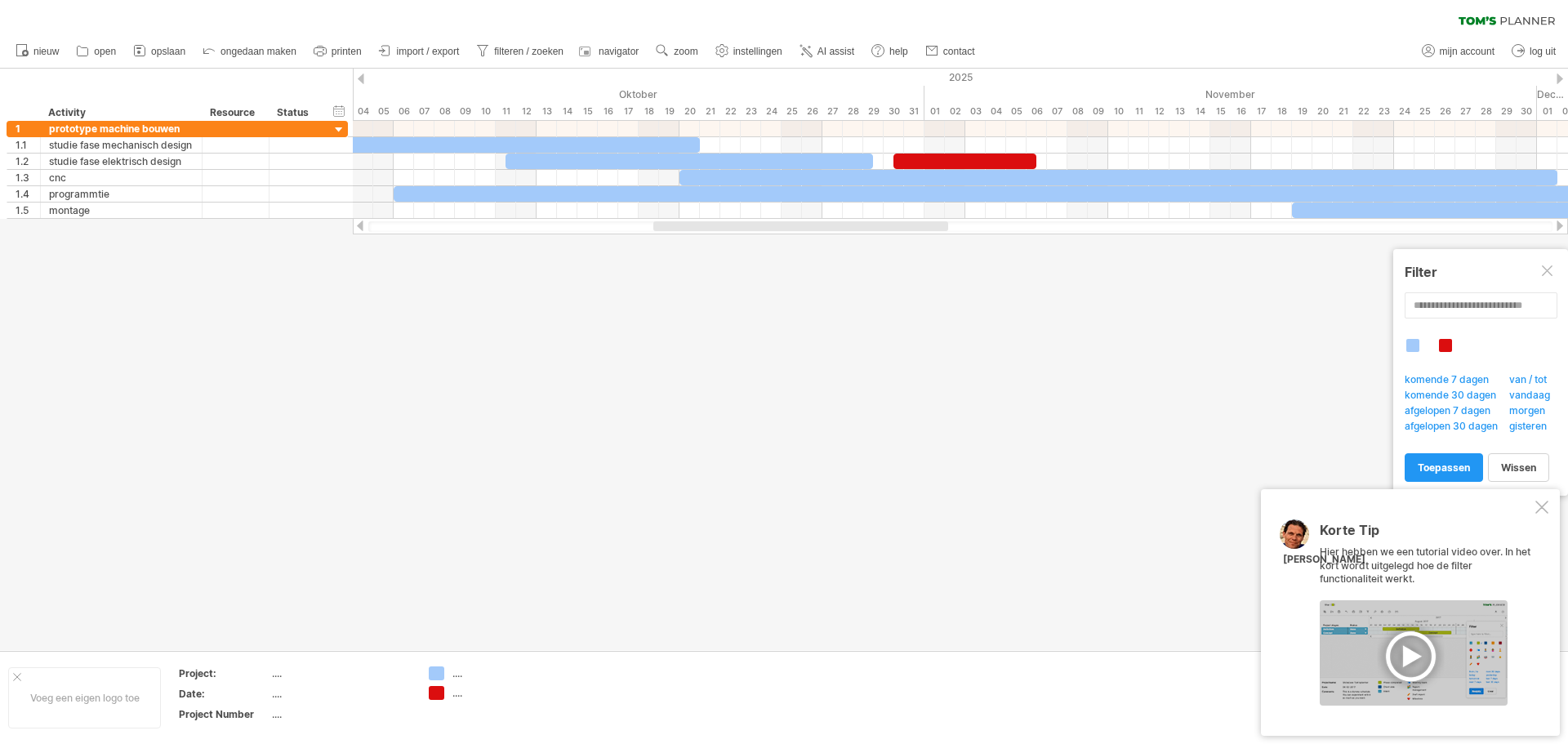
click at [1395, 667] on div at bounding box center [1413, 653] width 188 height 105
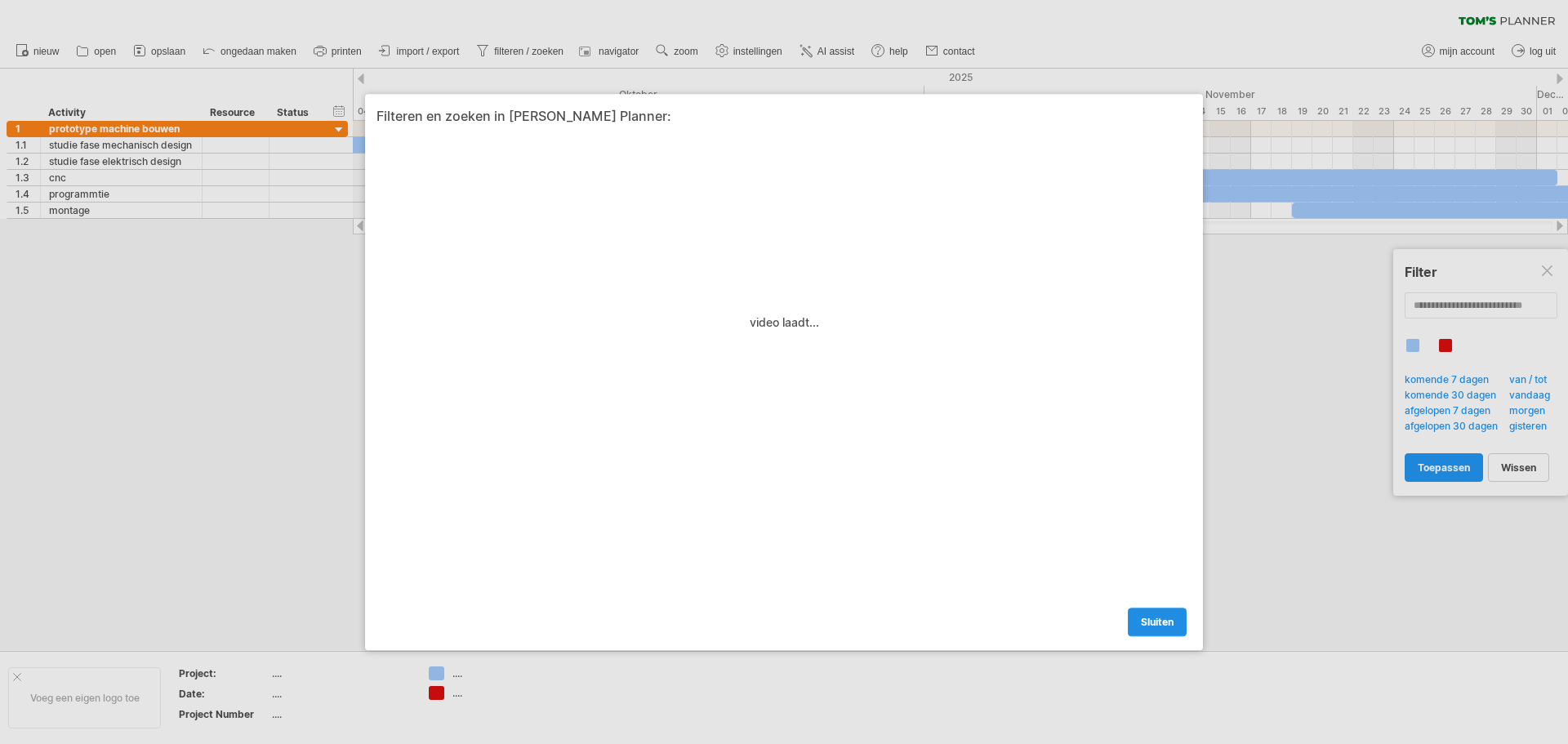
click at [1160, 625] on span "sluiten" at bounding box center [1157, 622] width 33 height 12
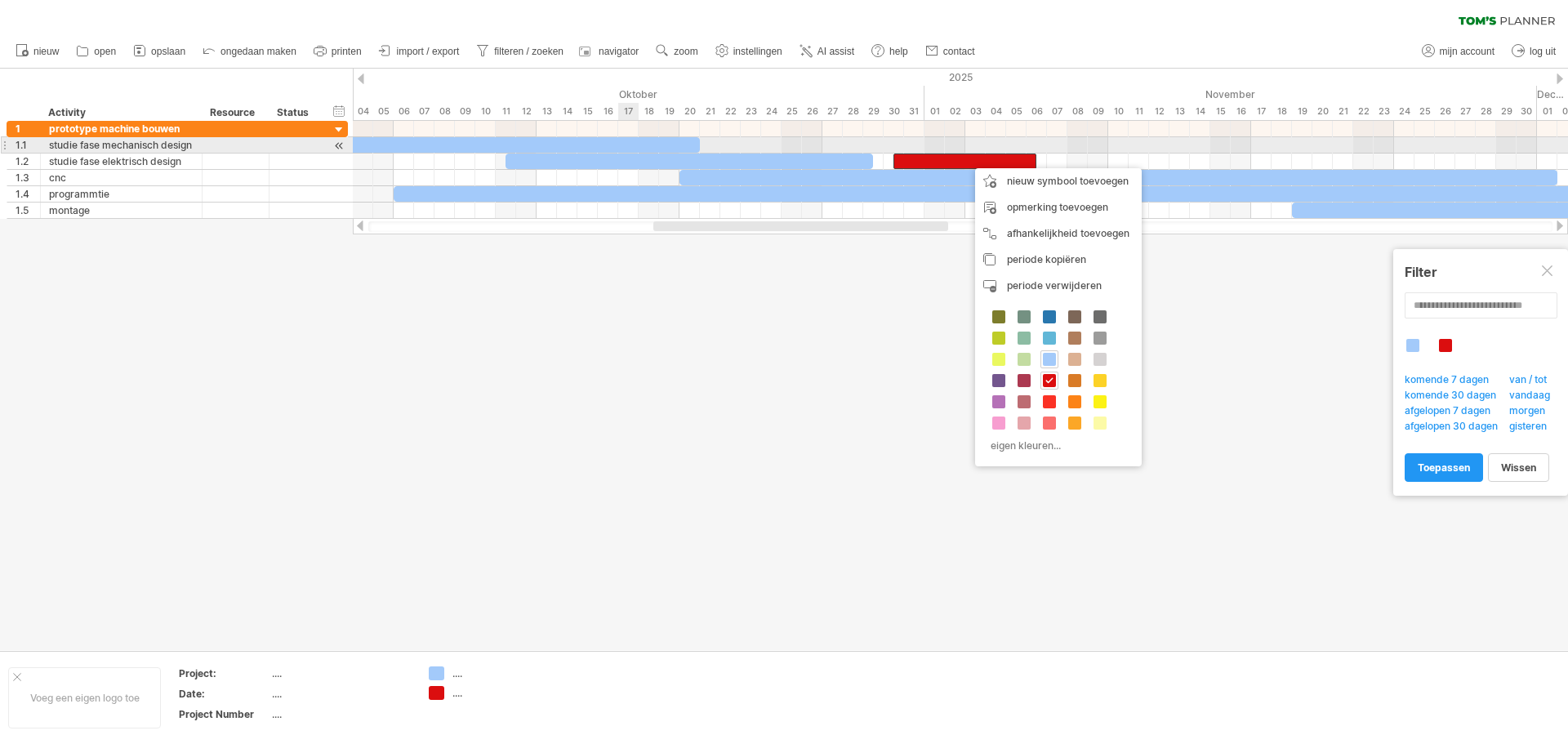
click at [623, 144] on div at bounding box center [332, 145] width 735 height 16
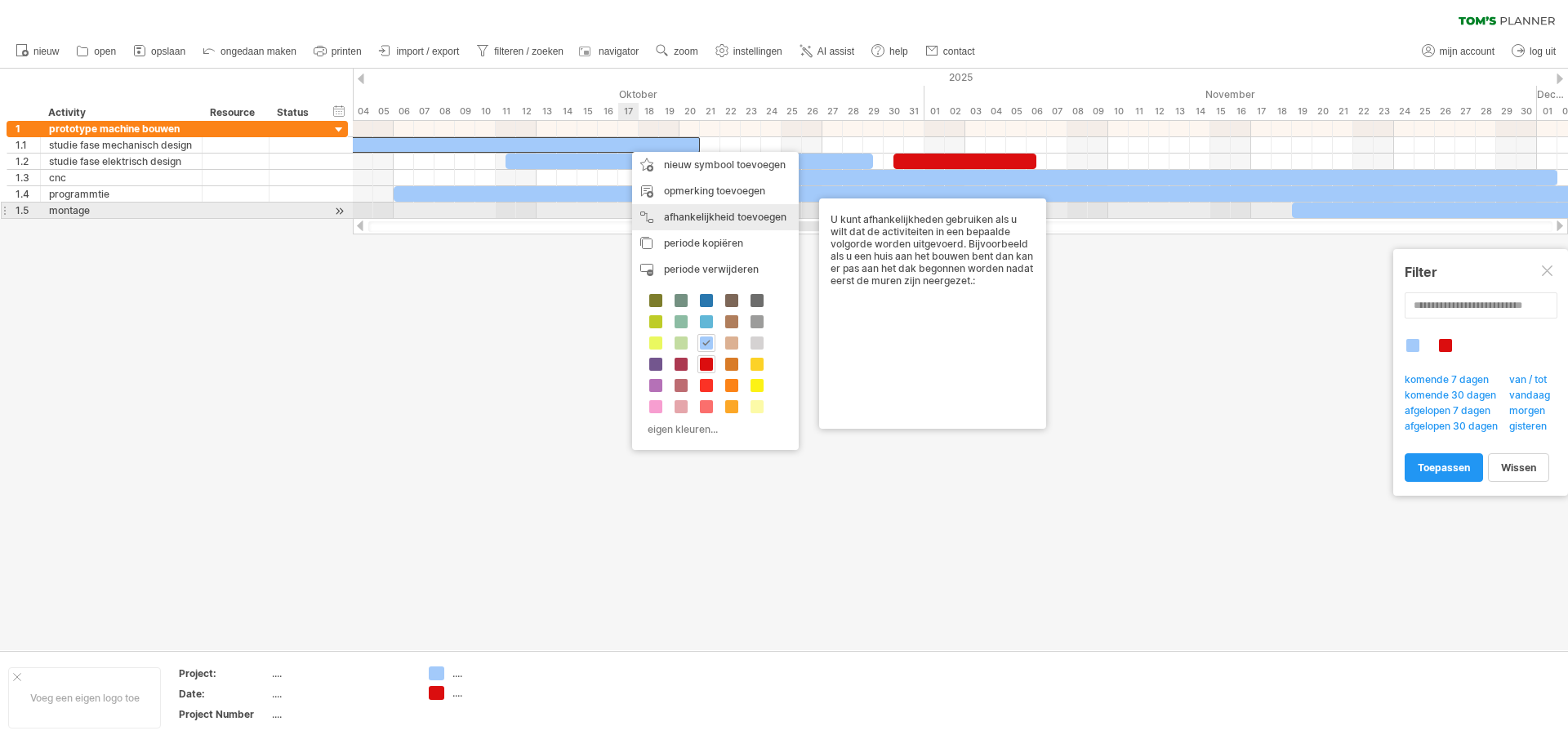
click at [702, 211] on div "afhankelijkheid toevoegen U kunt afhankelijkheden gebruiken als u wilt dat de a…" at bounding box center [715, 218] width 166 height 26
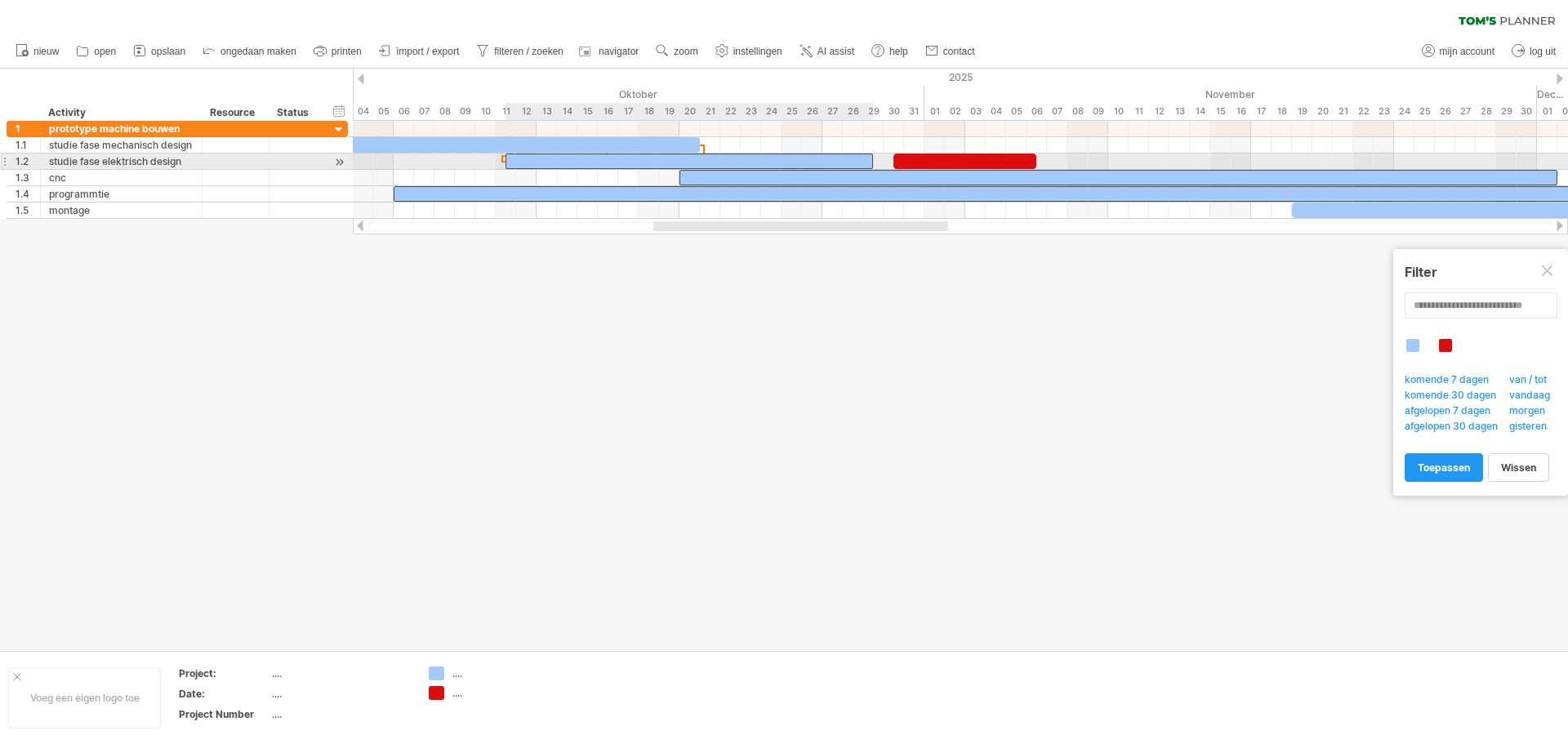
click at [724, 160] on div at bounding box center [689, 161] width 367 height 16
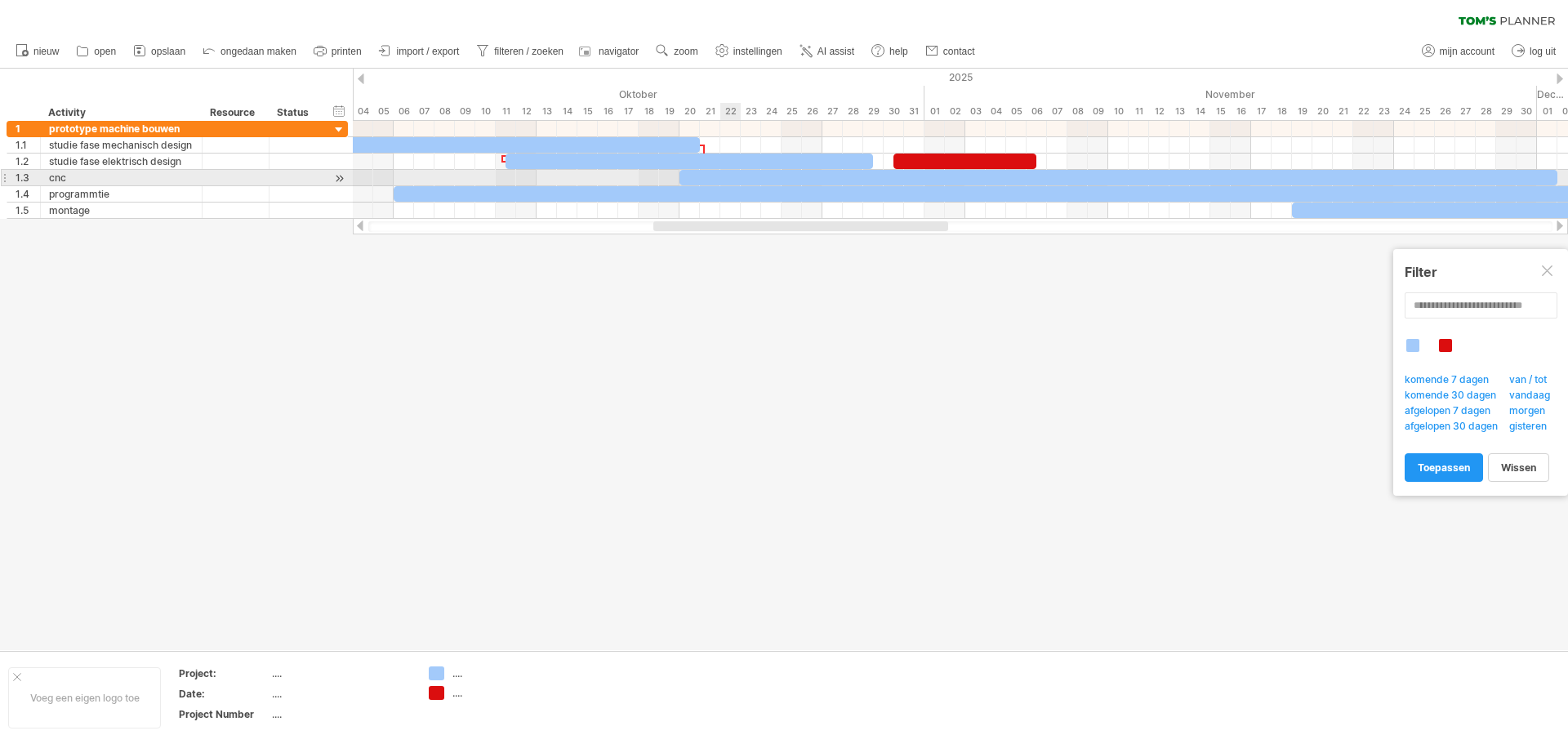
click at [740, 177] on div at bounding box center [1118, 177] width 878 height 16
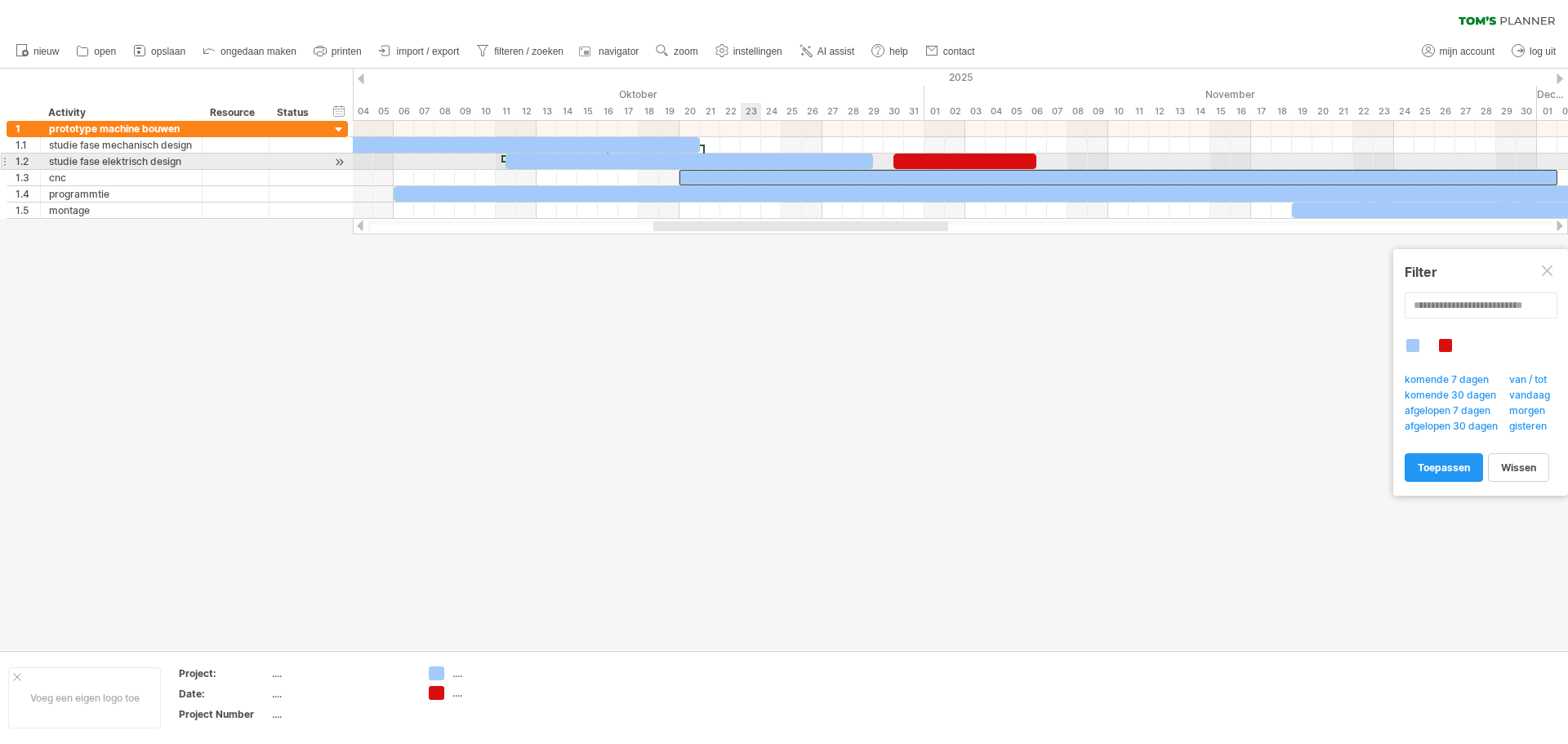
click at [740, 166] on div at bounding box center [689, 161] width 367 height 16
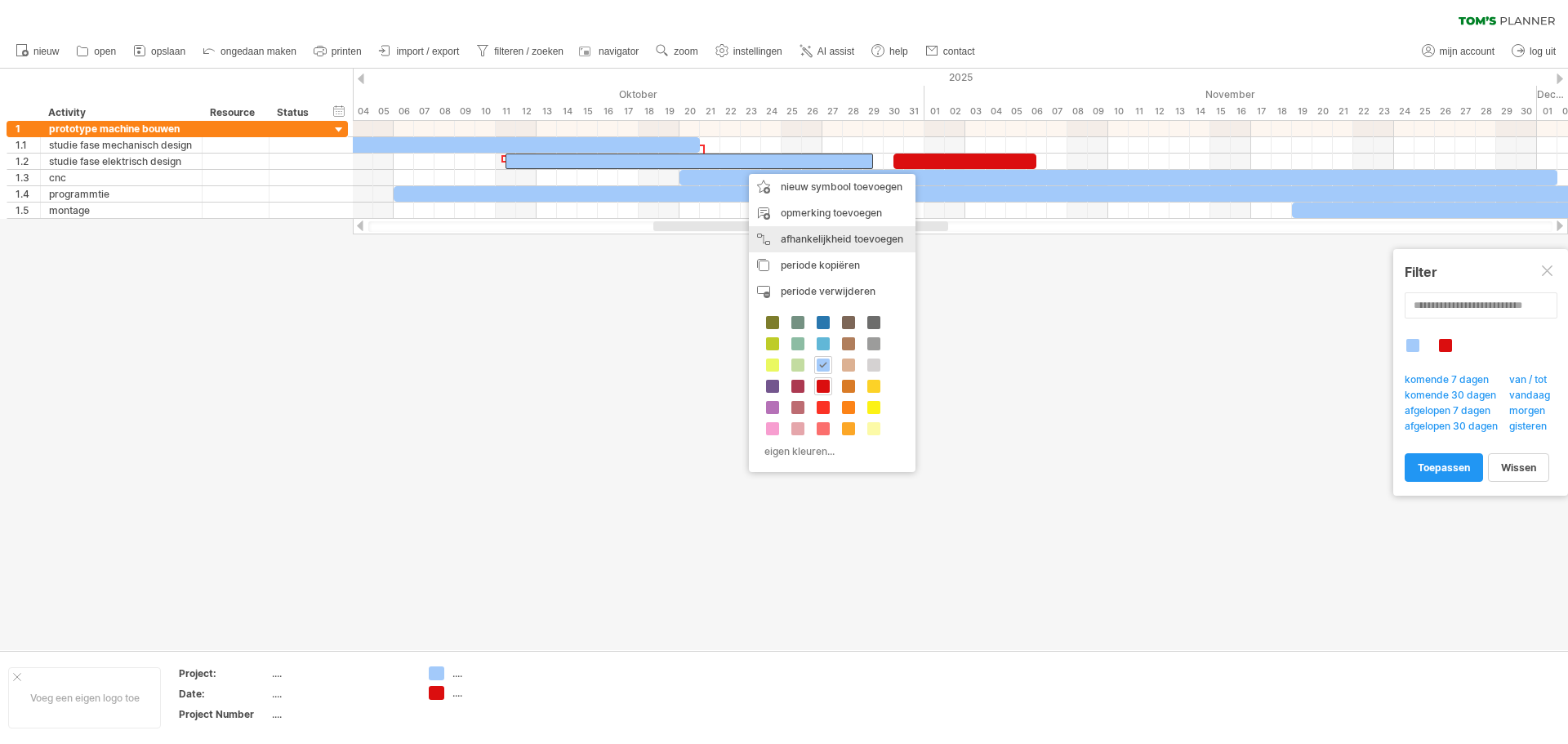
click at [821, 237] on div "afhankelijkheid toevoegen U kunt afhankelijkheden gebruiken als u wilt dat de a…" at bounding box center [832, 240] width 166 height 26
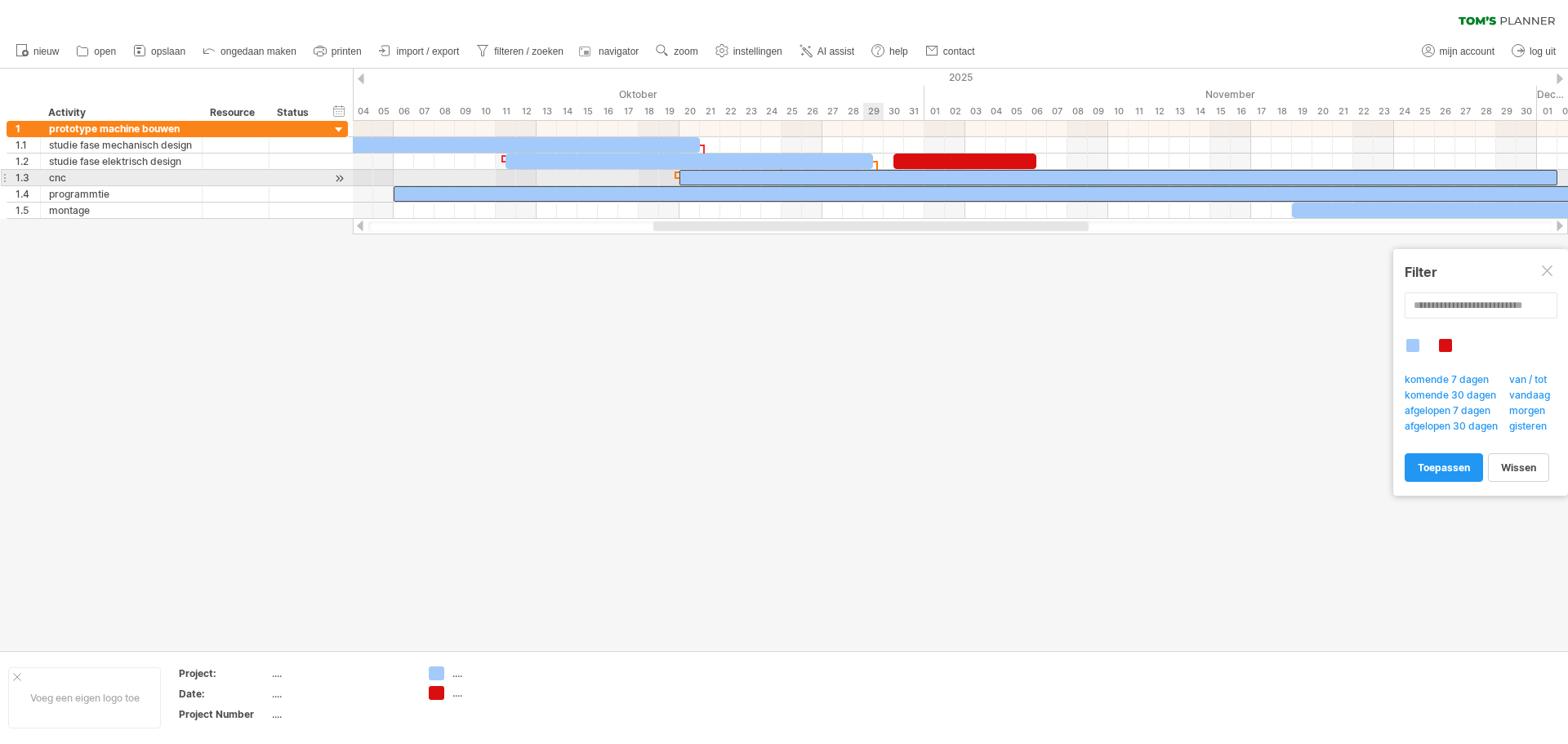
click at [867, 182] on div at bounding box center [1118, 177] width 878 height 16
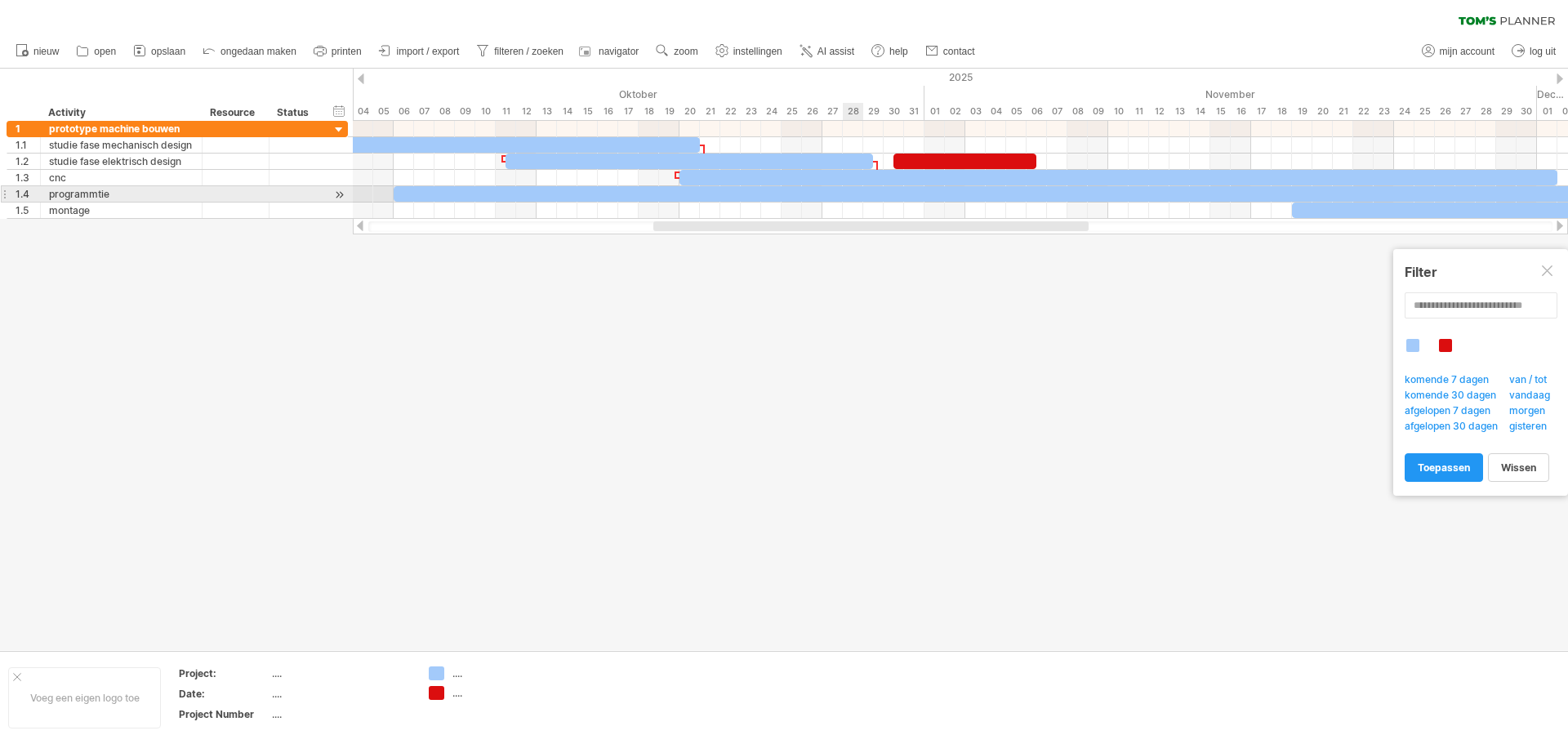
click at [850, 195] on div at bounding box center [1118, 194] width 1449 height 16
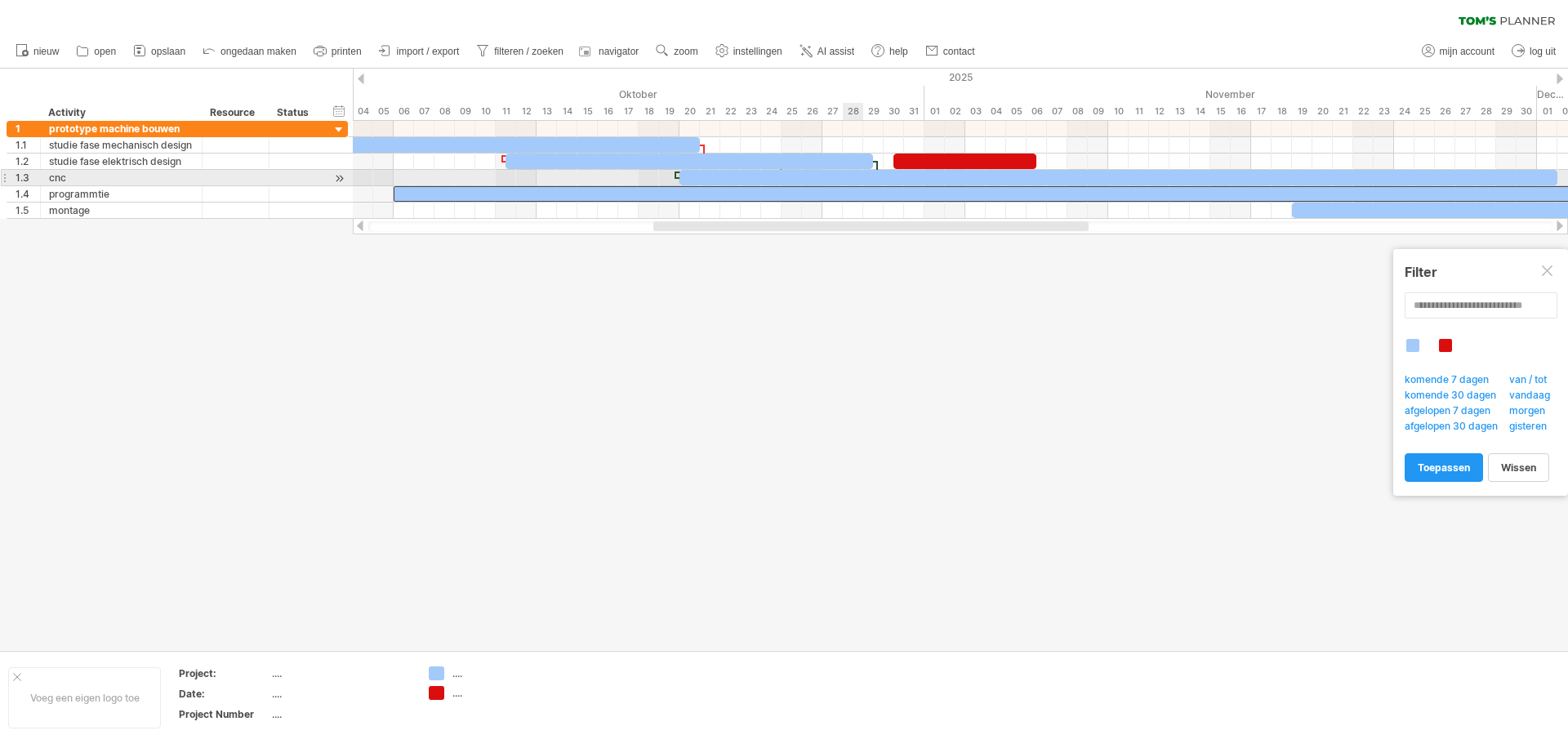
click at [850, 175] on div at bounding box center [1118, 177] width 878 height 16
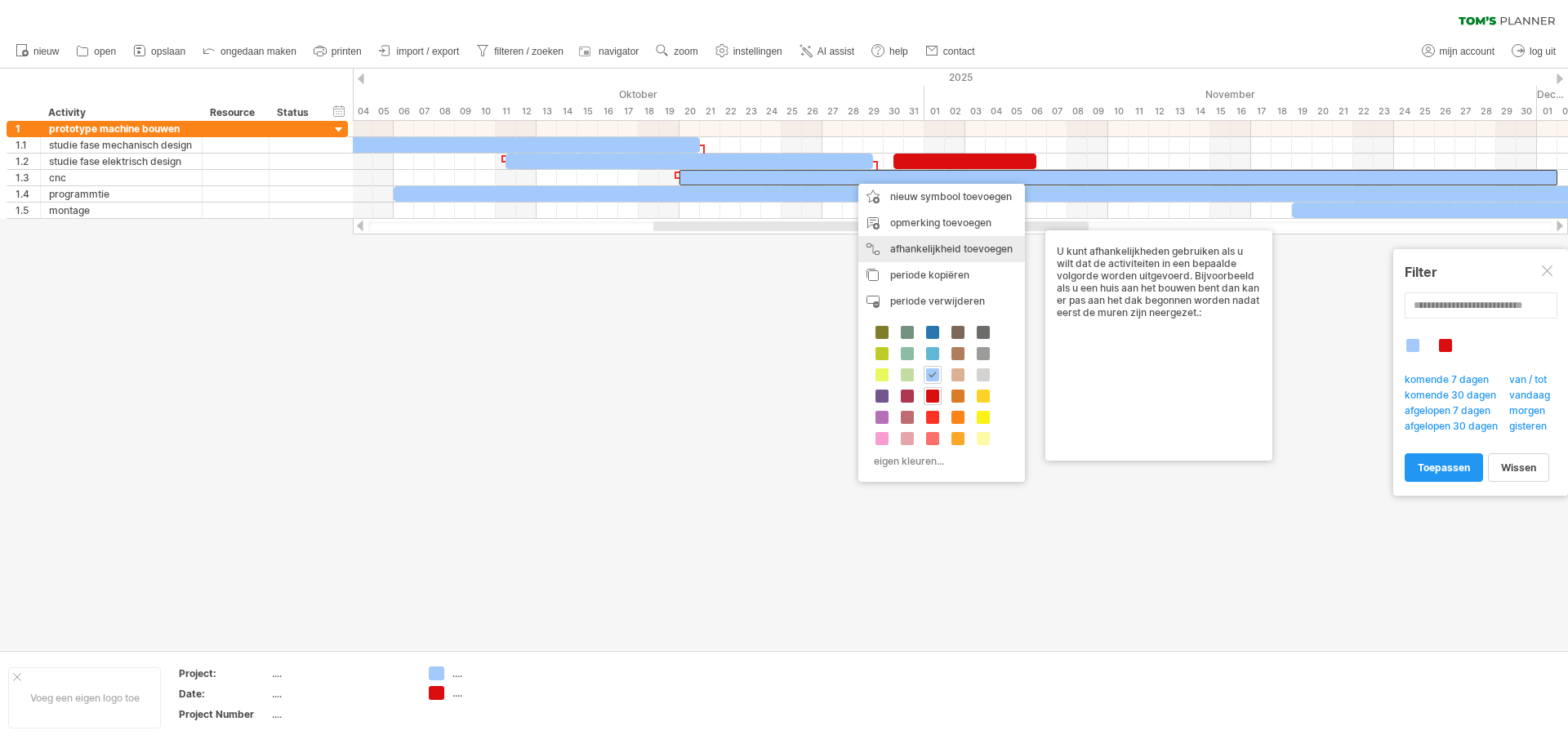
click at [934, 246] on div "afhankelijkheid toevoegen U kunt afhankelijkheden gebruiken als u wilt dat de a…" at bounding box center [941, 250] width 166 height 26
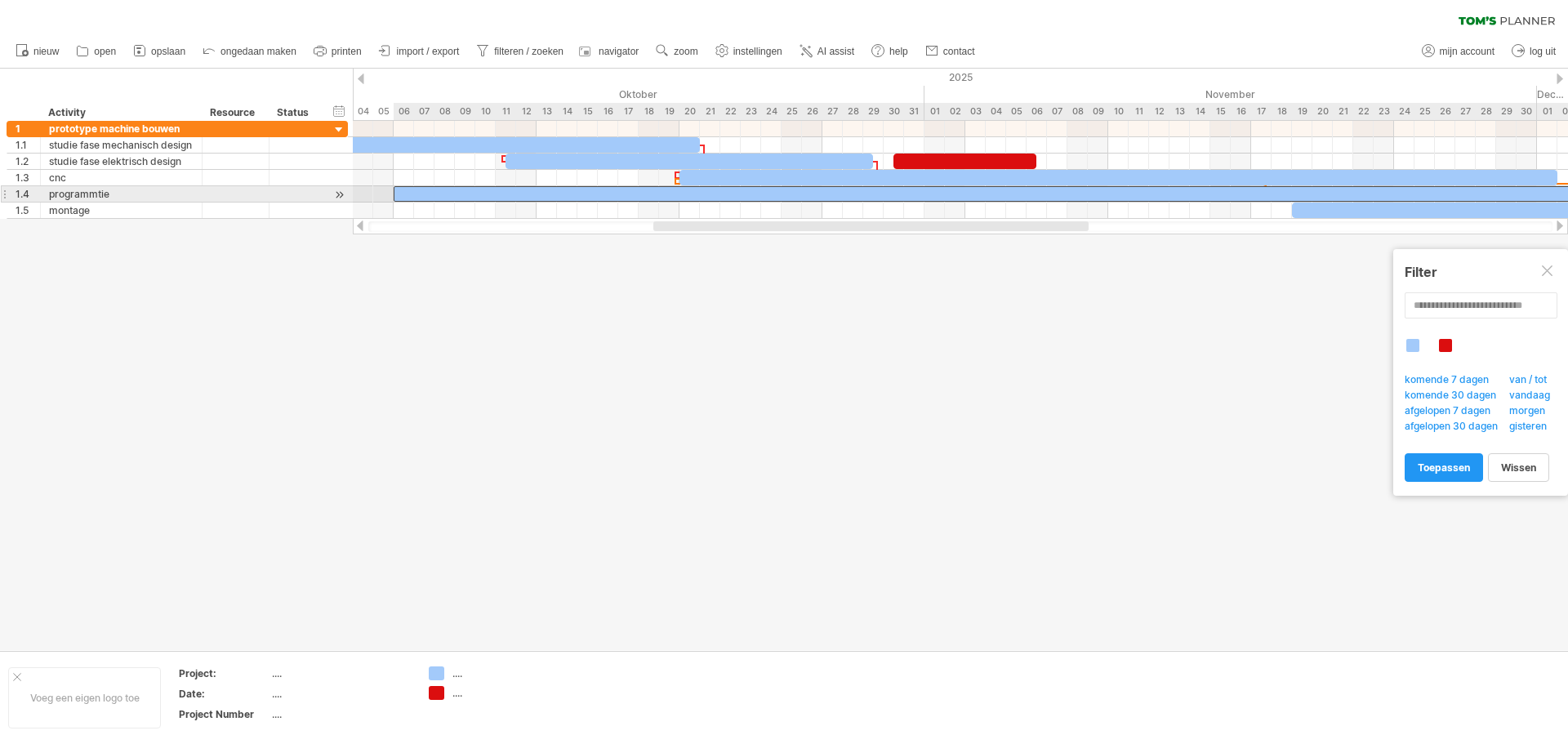
click at [925, 193] on div at bounding box center [1118, 194] width 1449 height 16
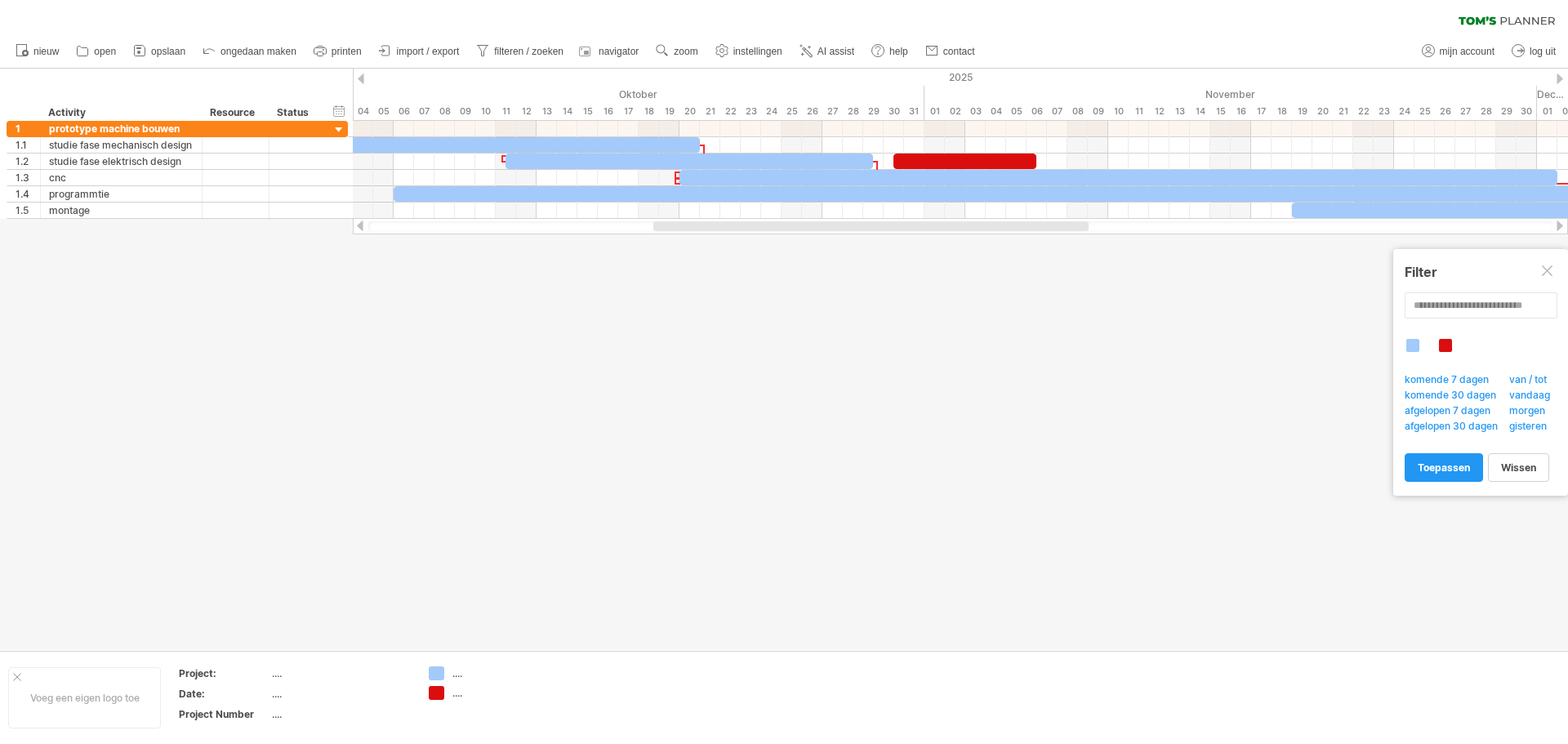
click at [1412, 344] on div at bounding box center [1412, 345] width 13 height 13
click at [1447, 344] on div at bounding box center [1445, 345] width 13 height 13
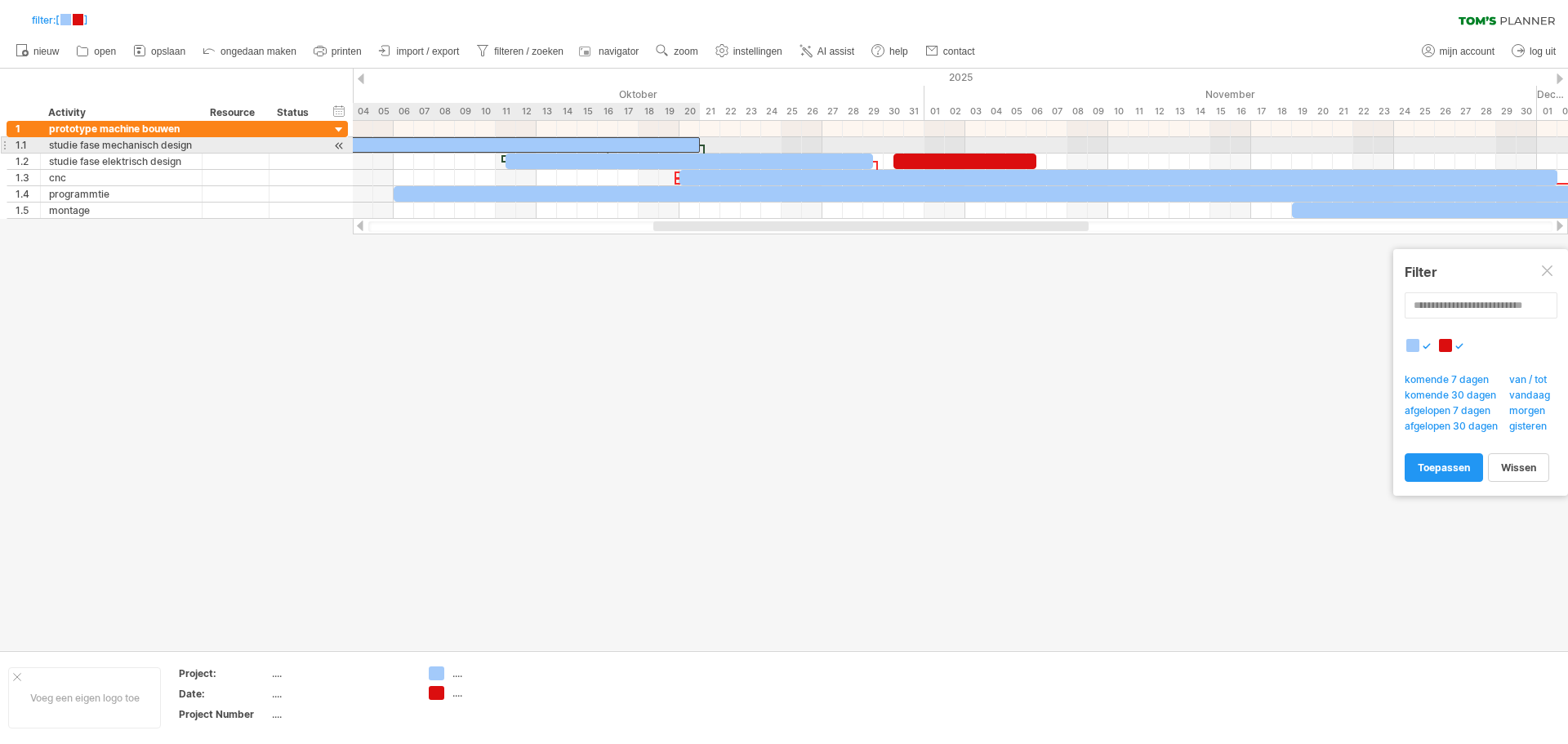
click at [586, 139] on div at bounding box center [332, 145] width 735 height 16
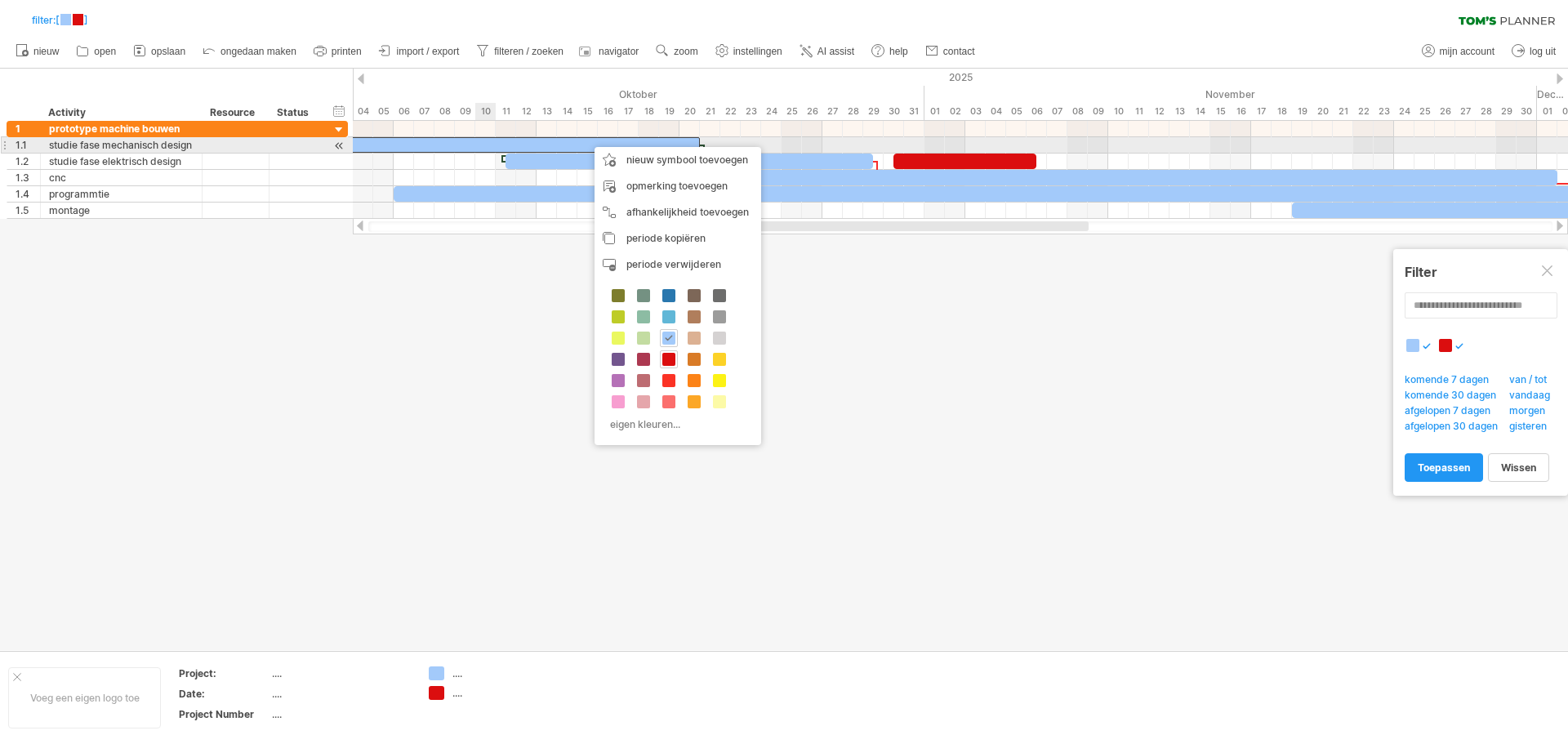
click at [492, 140] on div at bounding box center [332, 145] width 735 height 16
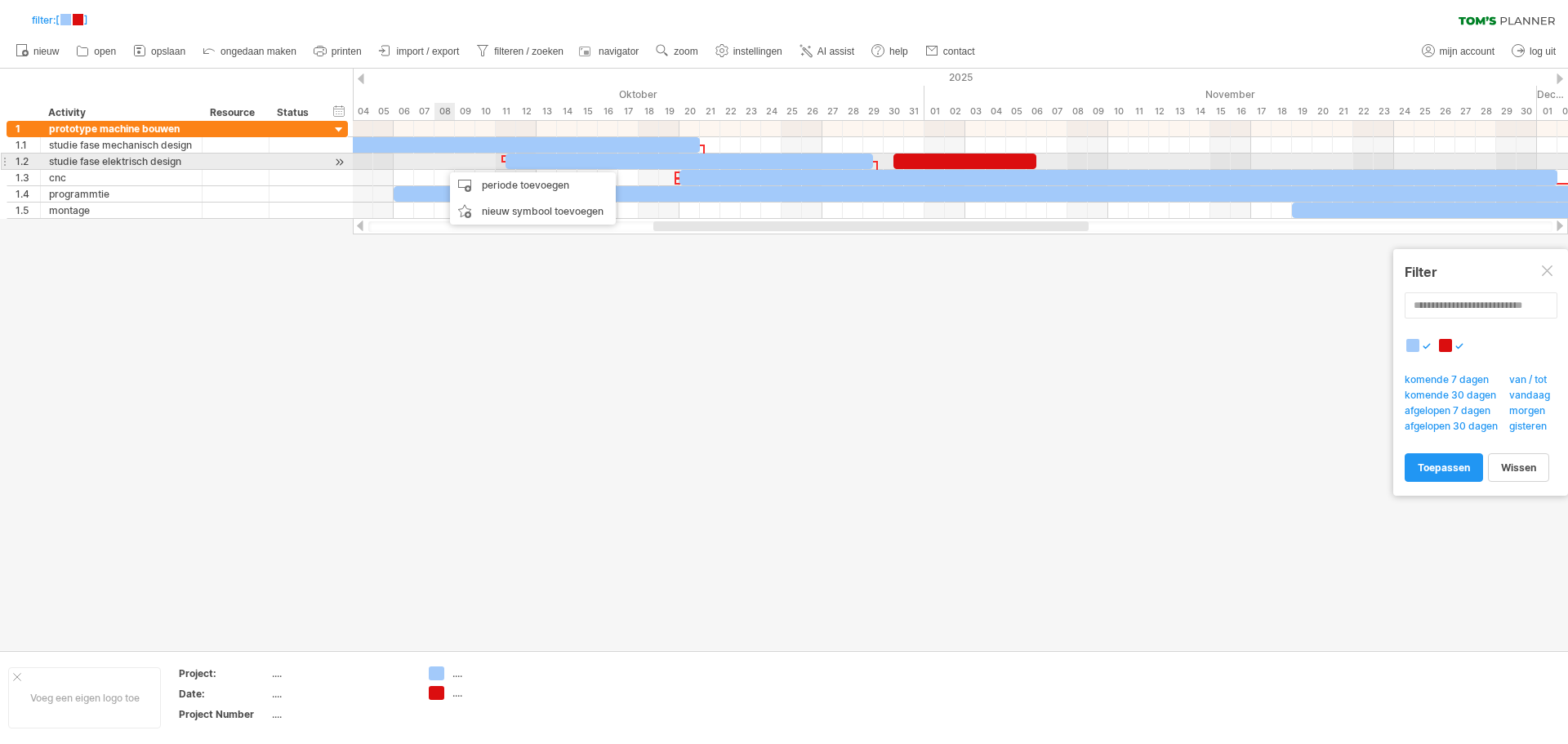
click at [441, 164] on div at bounding box center [959, 161] width 1215 height 16
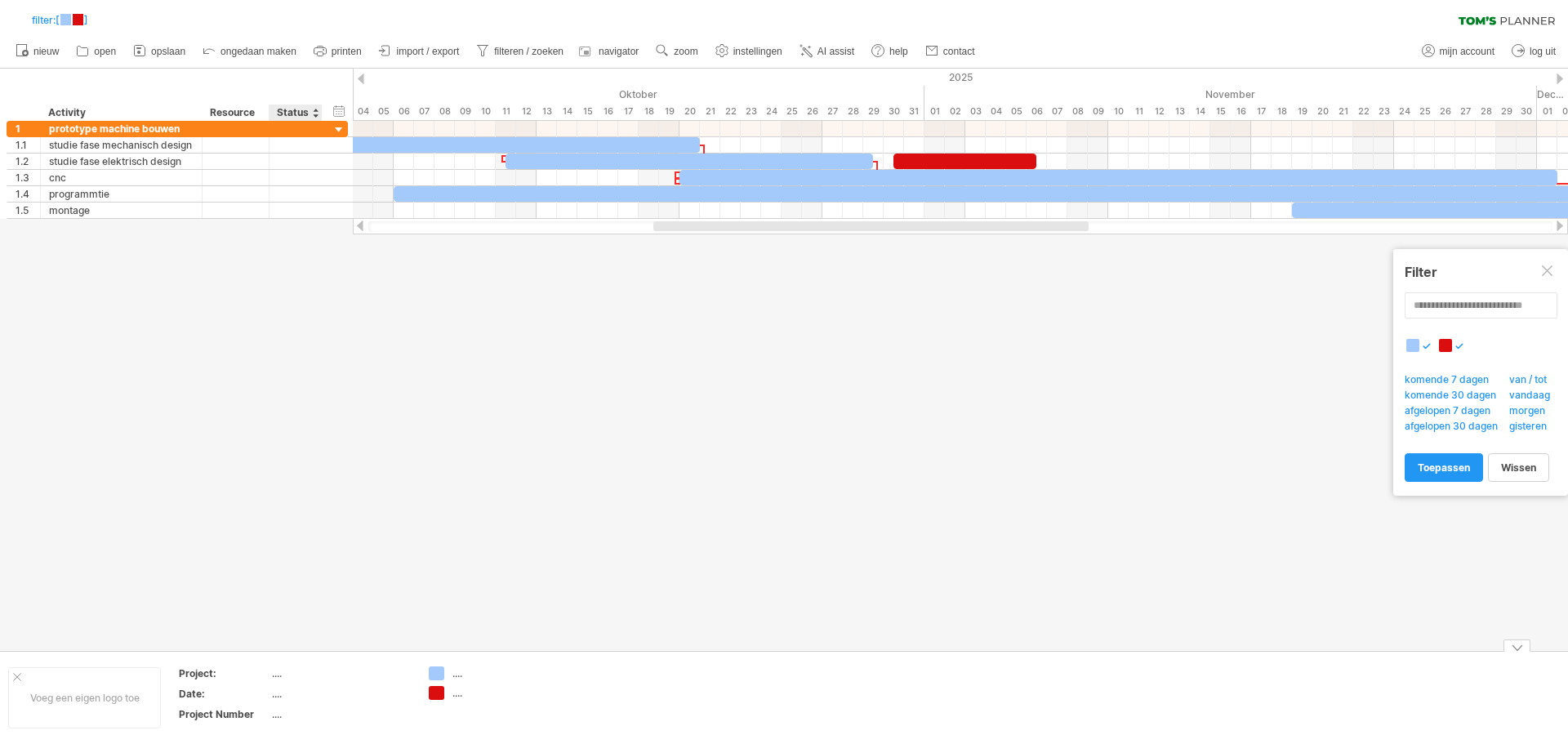
click at [282, 671] on div "...." at bounding box center [340, 673] width 138 height 14
click at [278, 696] on div "...." at bounding box center [340, 694] width 138 height 14
click at [278, 721] on td "...." at bounding box center [341, 717] width 139 height 19
click at [53, 48] on span "nieuw" at bounding box center [46, 52] width 26 height 12
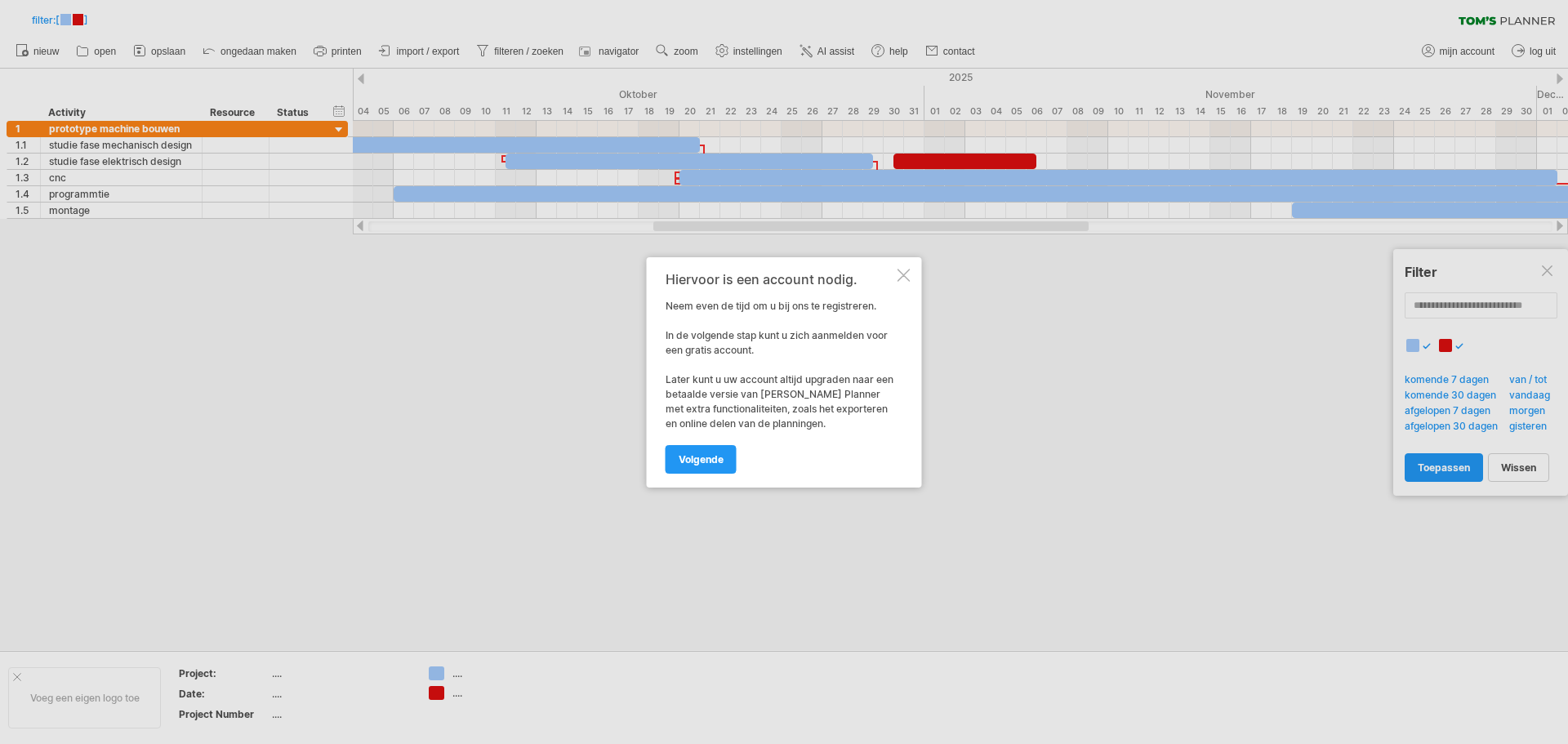
click at [904, 276] on div at bounding box center [904, 275] width 13 height 13
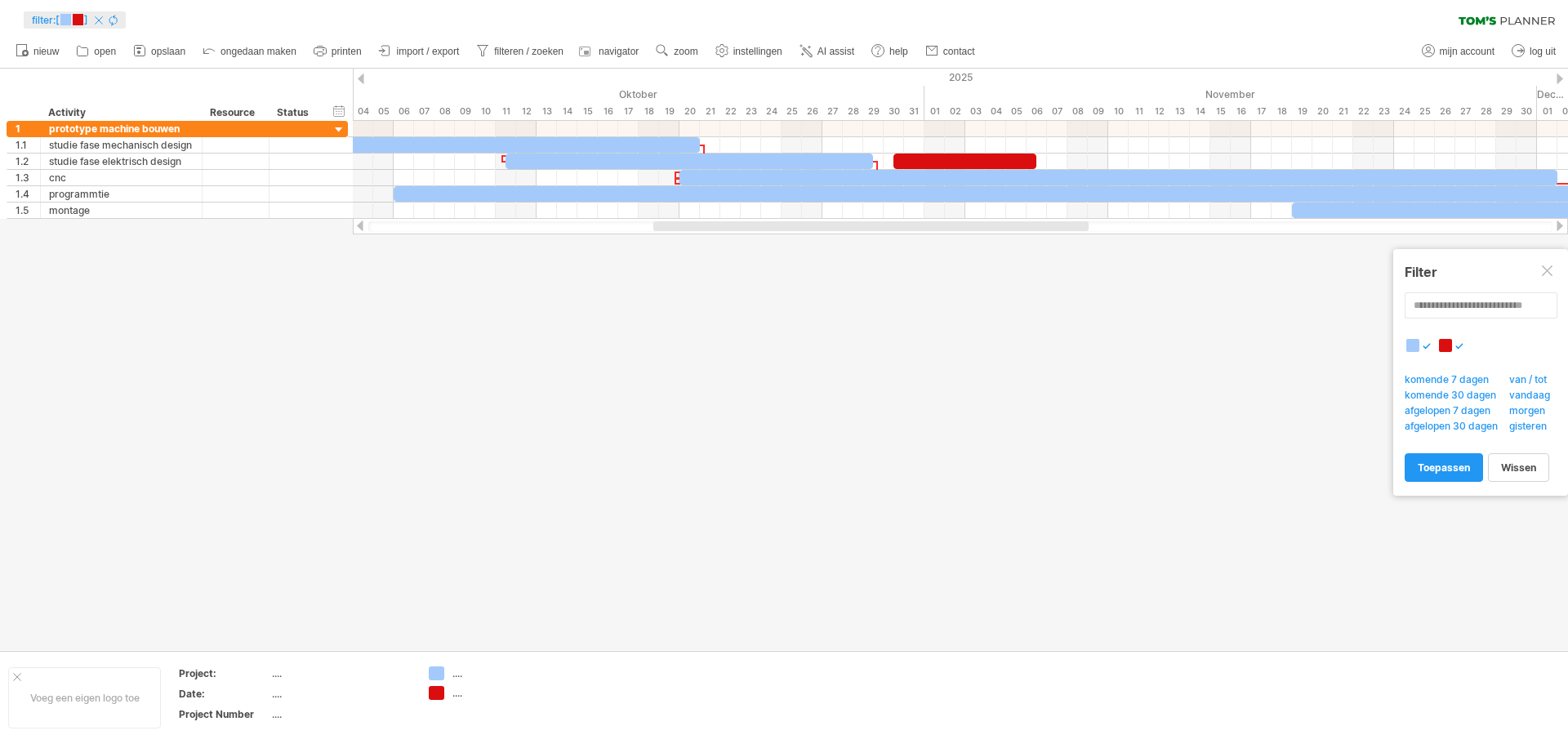
click at [83, 17] on span at bounding box center [77, 20] width 11 height 12
click at [81, 21] on span at bounding box center [77, 20] width 11 height 12
click at [103, 21] on icon at bounding box center [99, 21] width 8 height 8
click at [531, 49] on span "filteren / zoeken" at bounding box center [529, 52] width 69 height 12
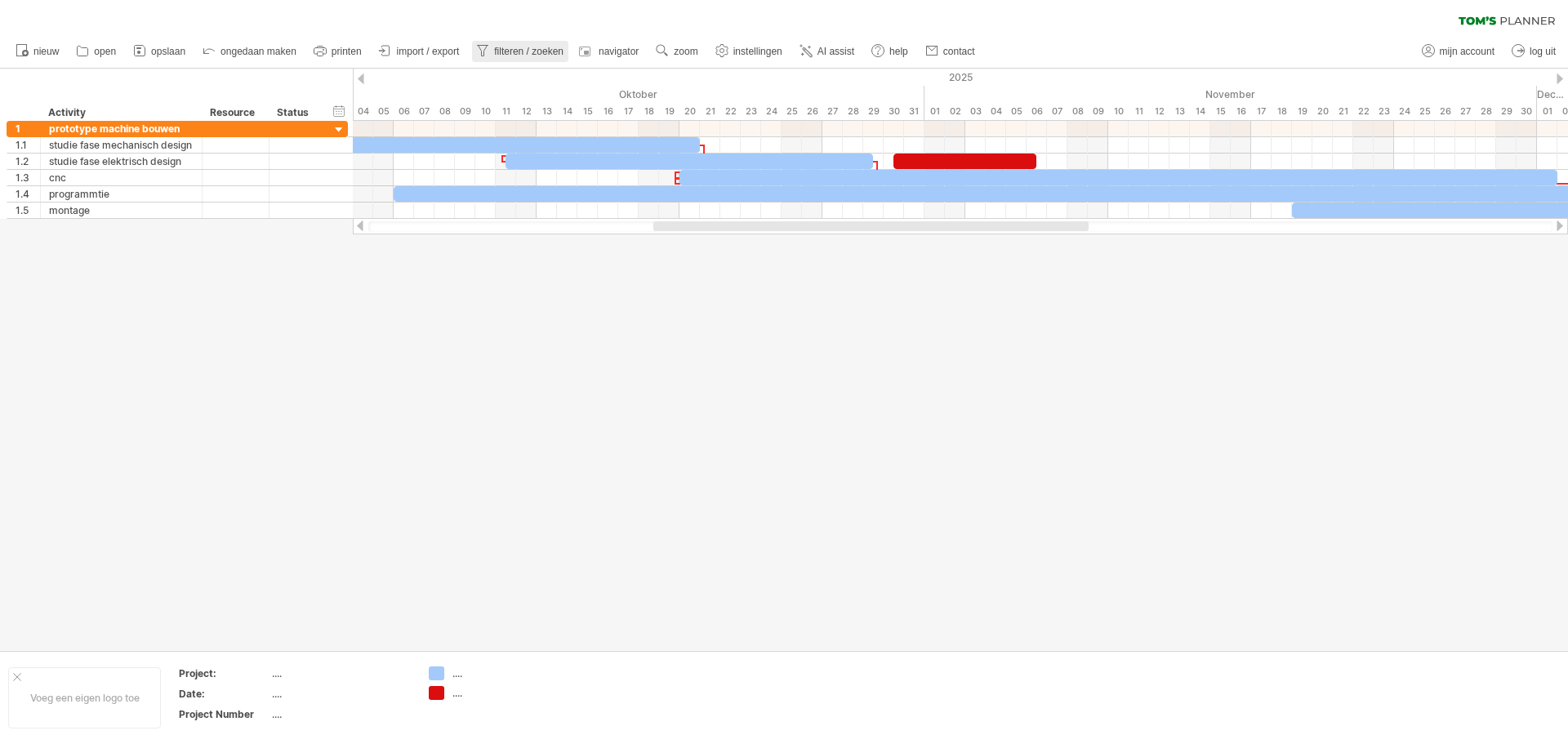
click at [531, 49] on span "filteren / zoeken" at bounding box center [529, 52] width 69 height 12
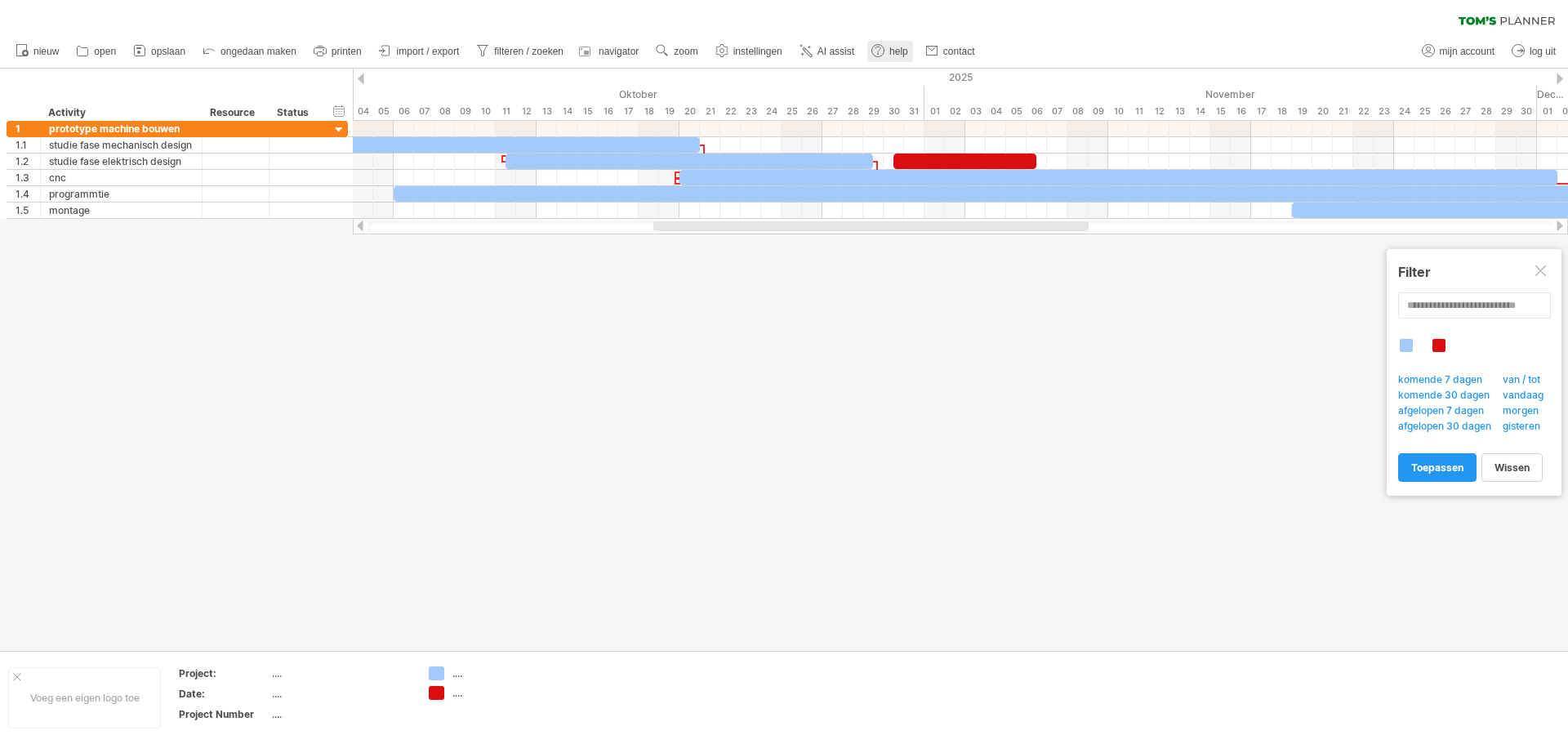
click at [891, 54] on span "help" at bounding box center [898, 52] width 19 height 12
